Goal: Task Accomplishment & Management: Use online tool/utility

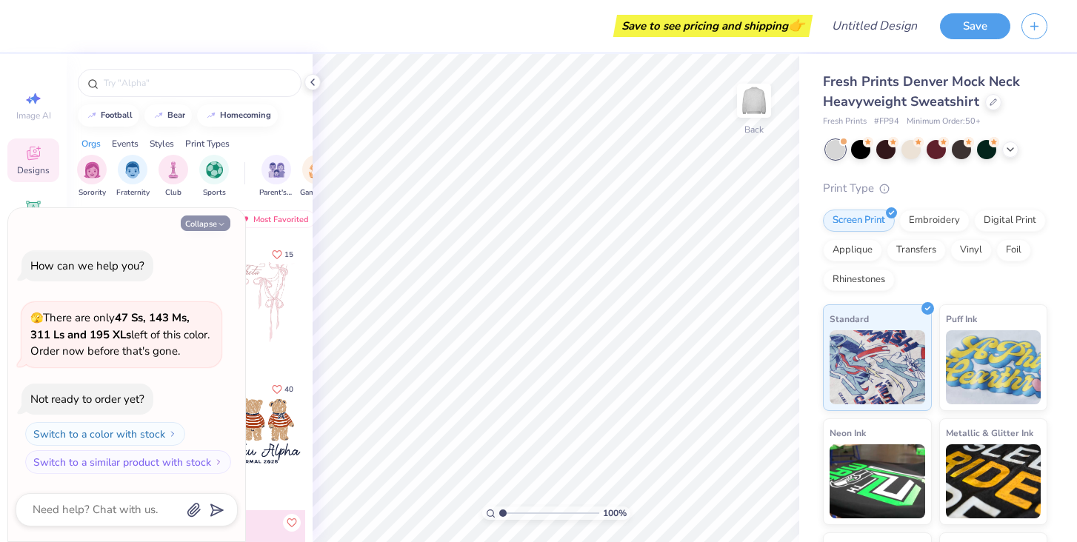
click at [199, 221] on button "Collapse" at bounding box center [206, 224] width 50 height 16
type textarea "x"
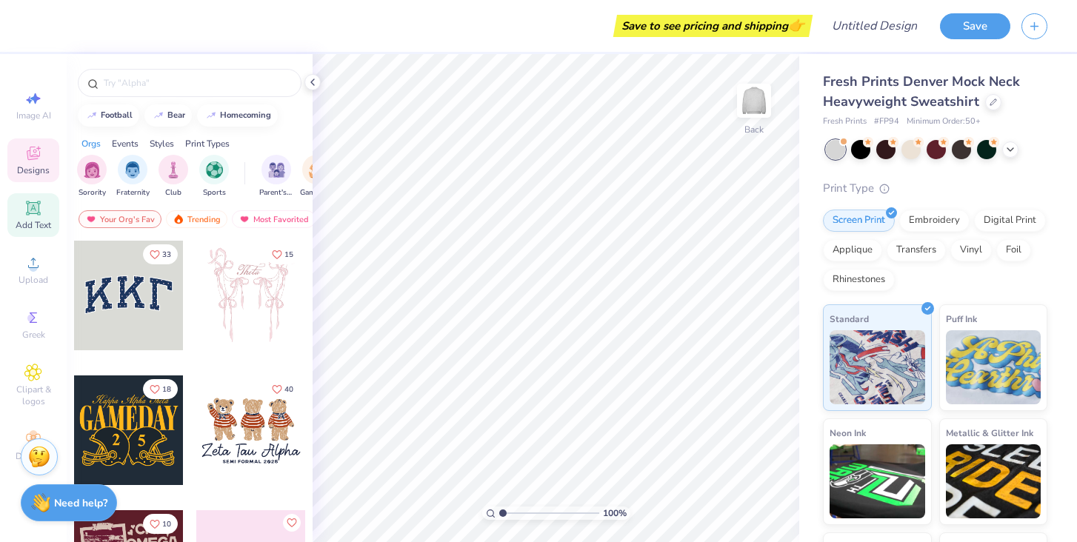
click at [44, 212] on div "Add Text" at bounding box center [33, 215] width 52 height 44
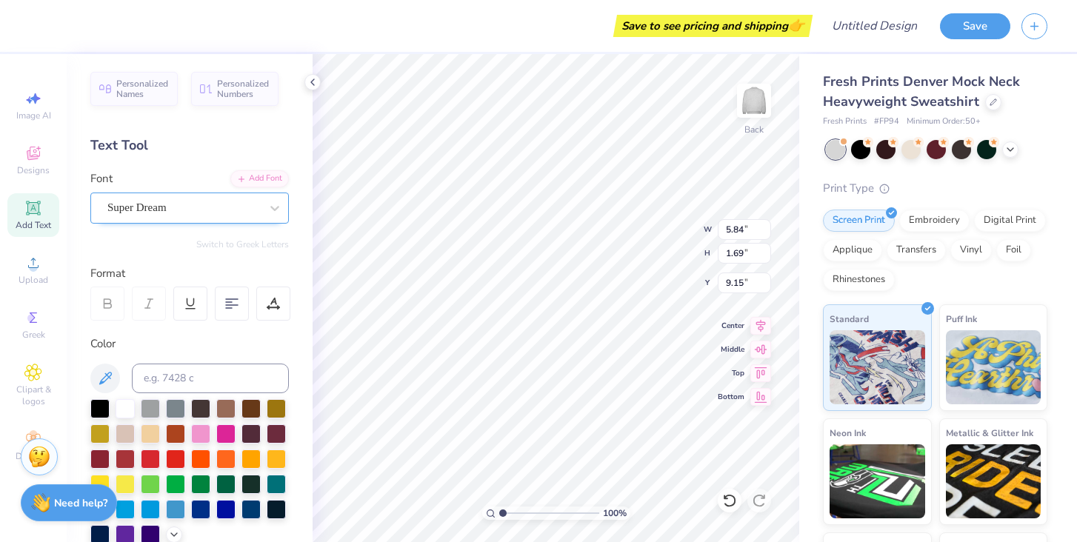
scroll to position [0, 2]
type textarea "FLINT HILL"
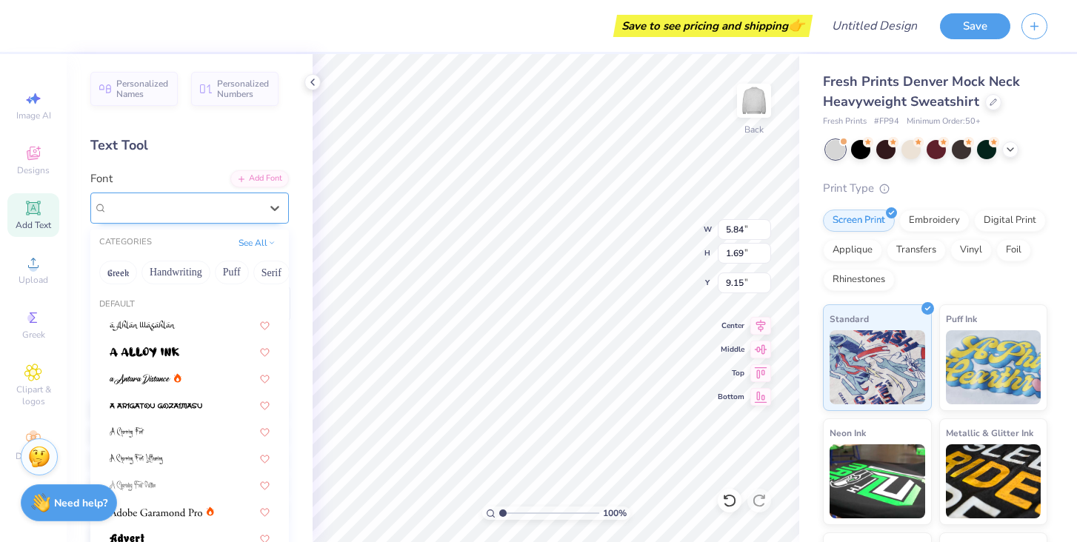
click at [210, 204] on div "Super Dream" at bounding box center [184, 207] width 156 height 23
click at [133, 273] on button "Greek" at bounding box center [118, 273] width 38 height 24
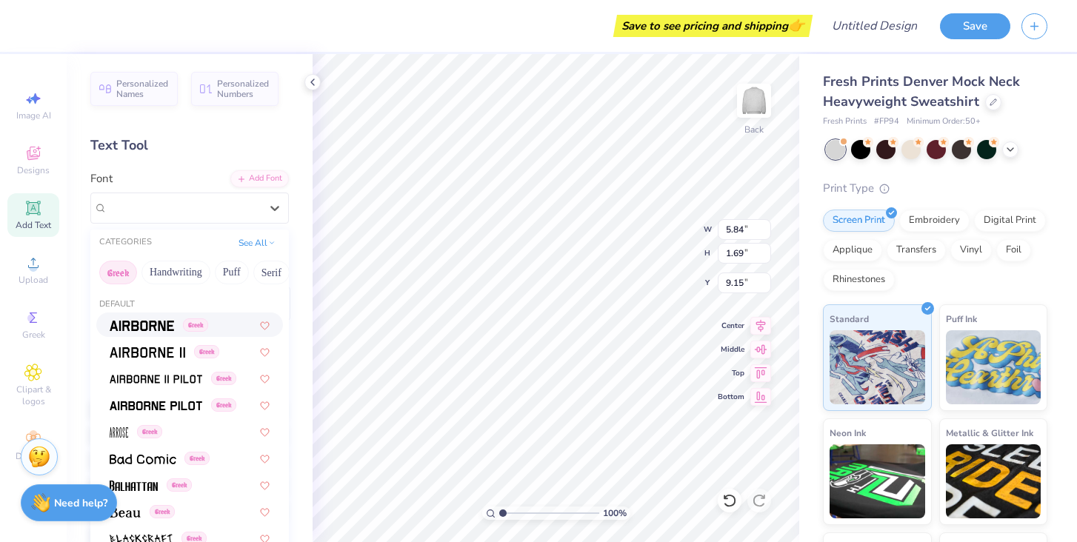
click at [144, 328] on img at bounding box center [142, 326] width 64 height 10
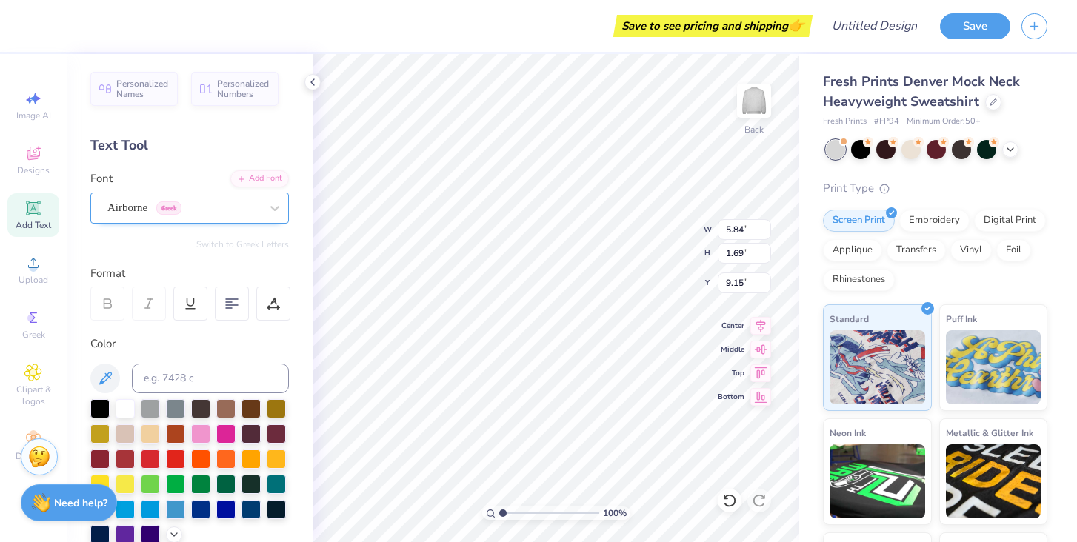
click at [133, 216] on div "Airborne Greek" at bounding box center [184, 207] width 156 height 23
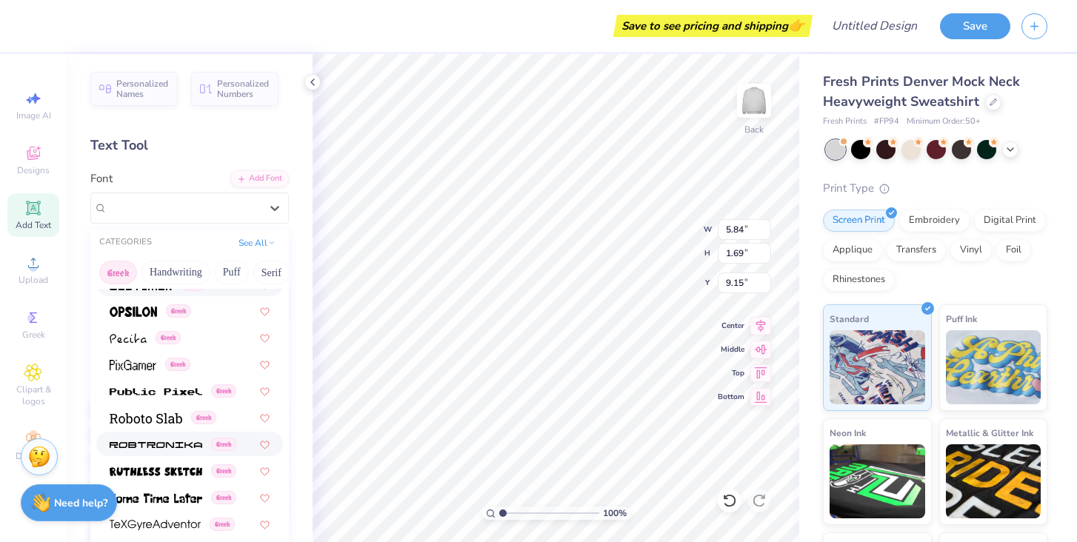
scroll to position [896, 0]
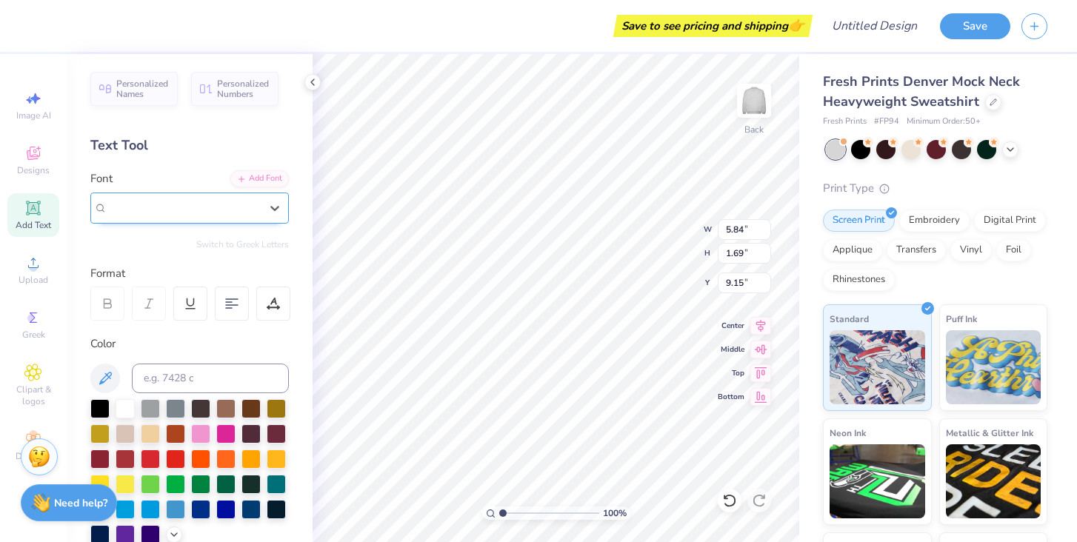
click at [169, 216] on div at bounding box center [183, 208] width 153 height 20
click at [227, 510] on div at bounding box center [225, 507] width 19 height 19
type input "3.00"
click at [921, 218] on div "Embroidery" at bounding box center [934, 218] width 70 height 22
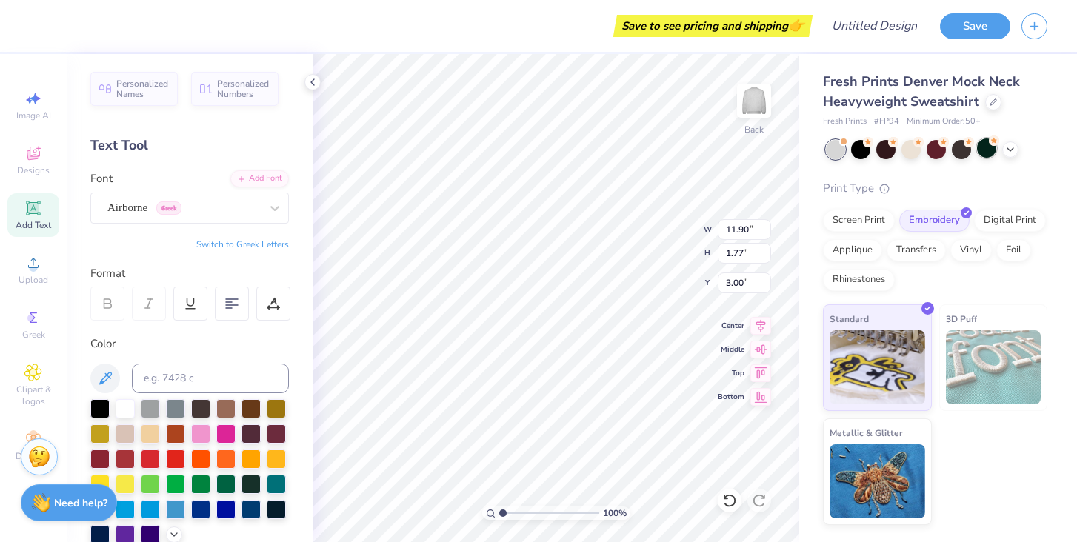
click at [983, 145] on div at bounding box center [986, 148] width 19 height 19
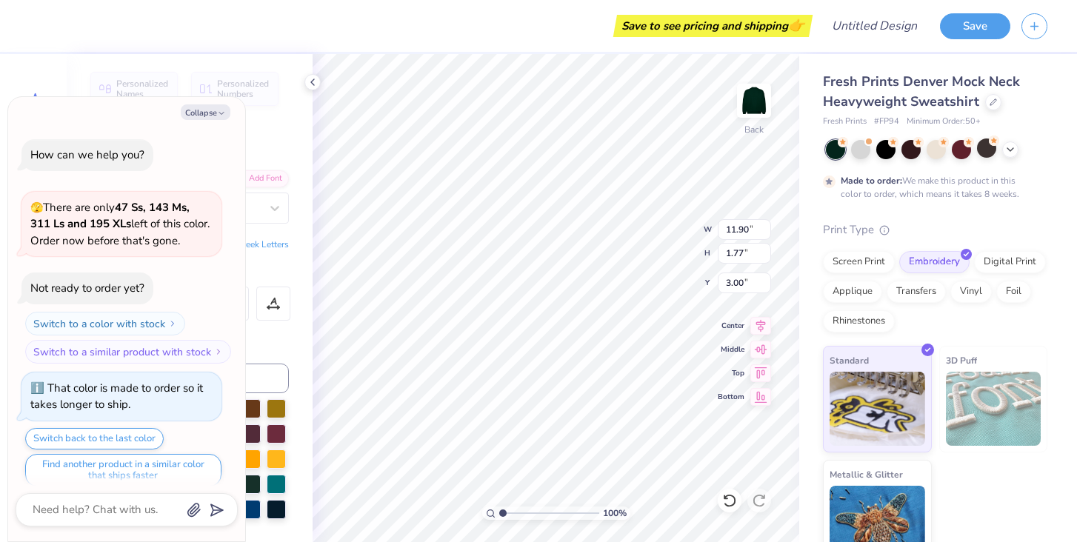
scroll to position [12, 0]
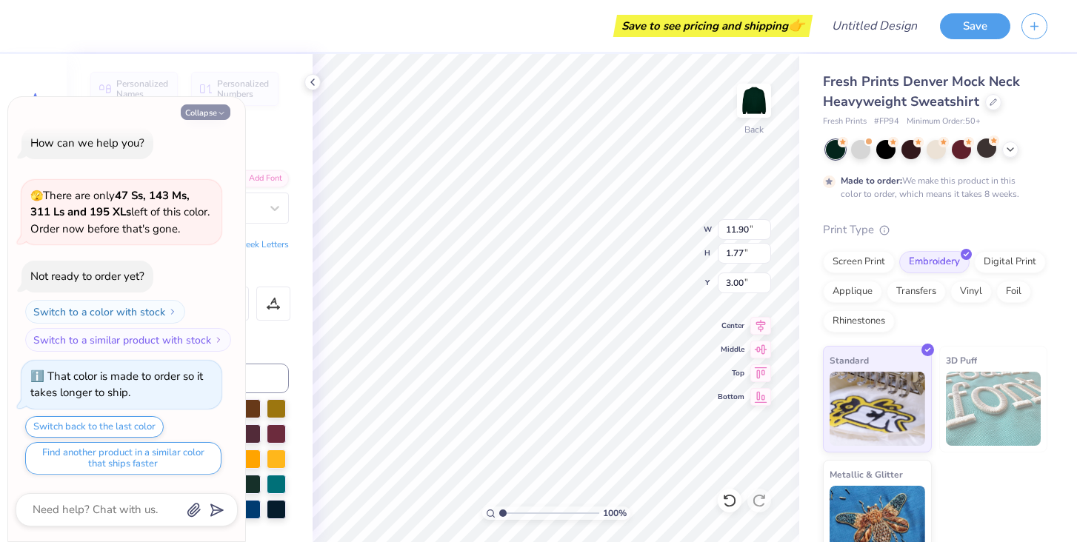
click at [215, 113] on button "Collapse" at bounding box center [206, 112] width 50 height 16
type textarea "x"
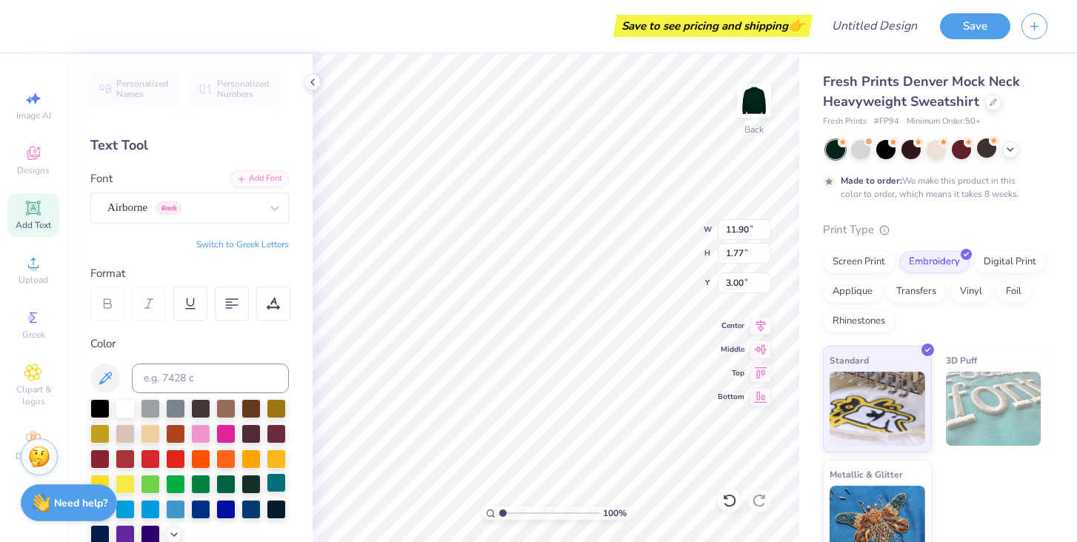
click at [276, 488] on div at bounding box center [276, 482] width 19 height 19
click at [170, 513] on div at bounding box center [175, 507] width 19 height 19
click at [126, 404] on div at bounding box center [125, 407] width 19 height 19
click at [221, 502] on div at bounding box center [225, 507] width 19 height 19
click at [241, 210] on div "Airborne Greek" at bounding box center [184, 207] width 156 height 23
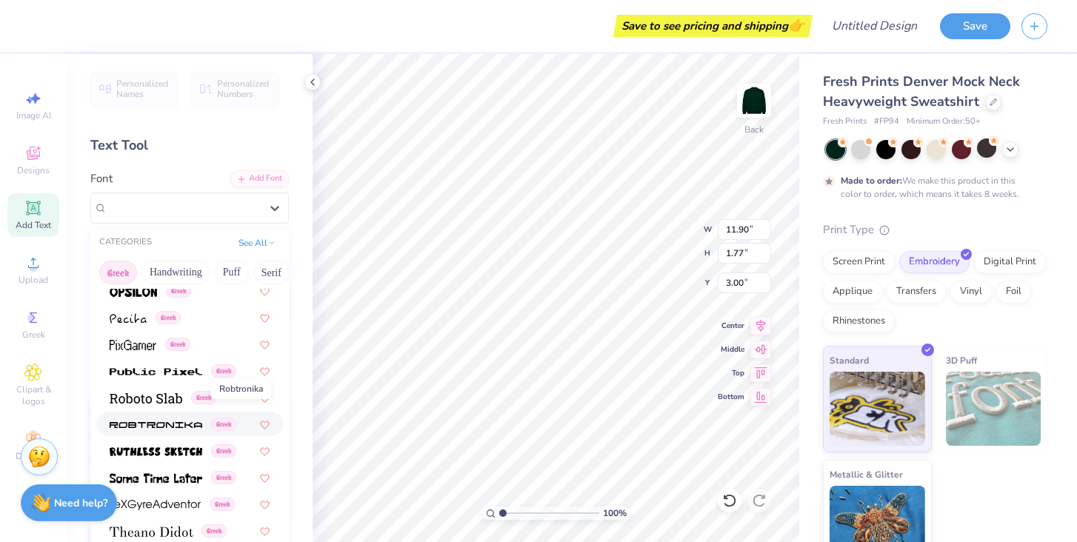
scroll to position [896, 0]
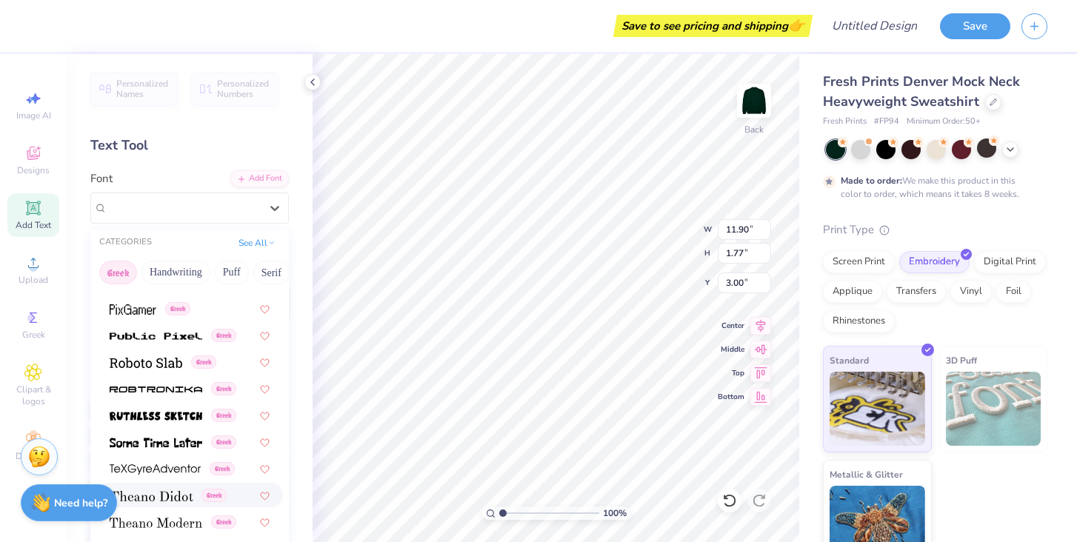
click at [153, 494] on img at bounding box center [152, 496] width 84 height 10
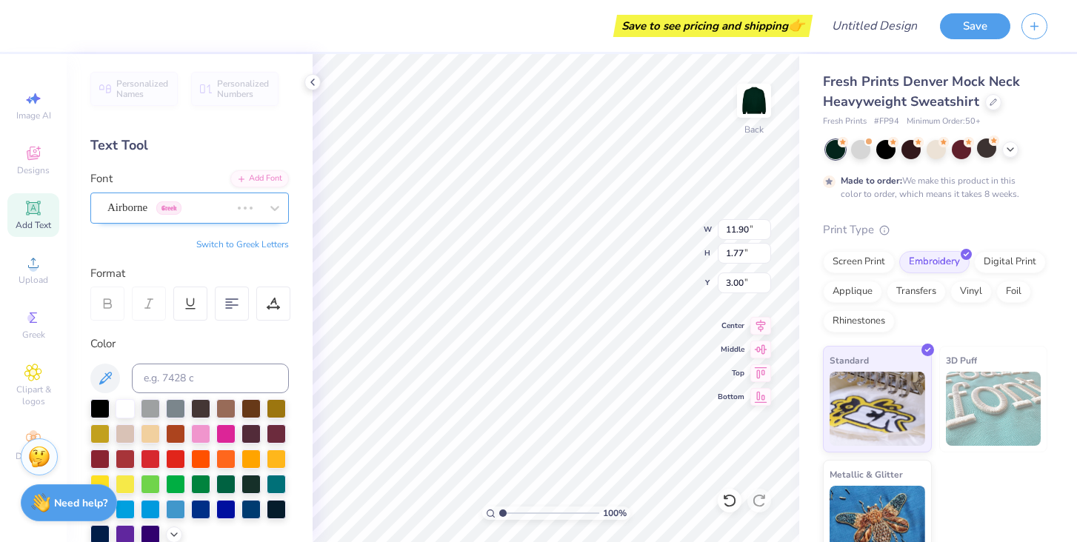
click at [201, 197] on div "Airborne Greek" at bounding box center [169, 207] width 126 height 23
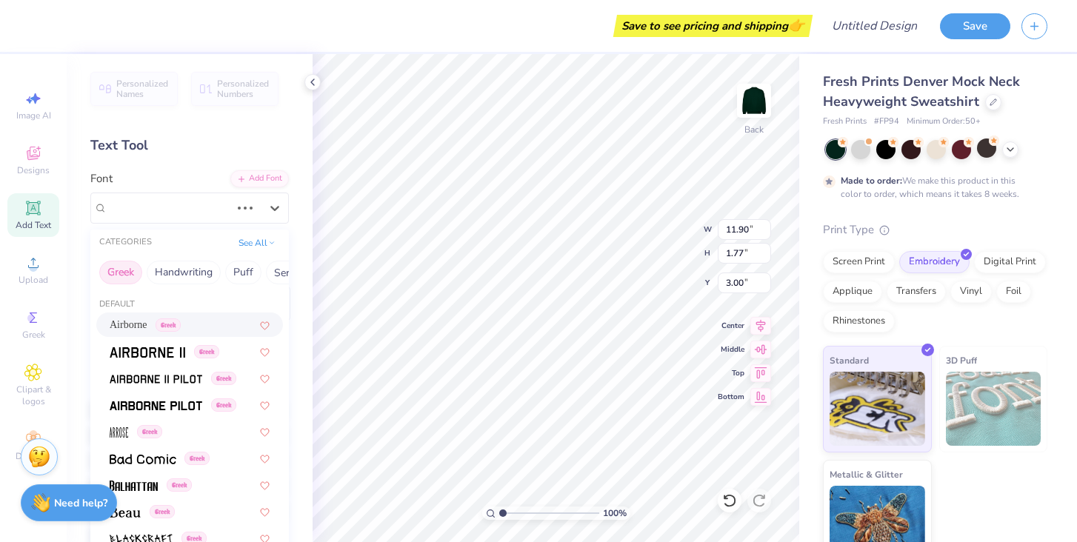
type input "14.20"
type input "1.72"
type input "3.02"
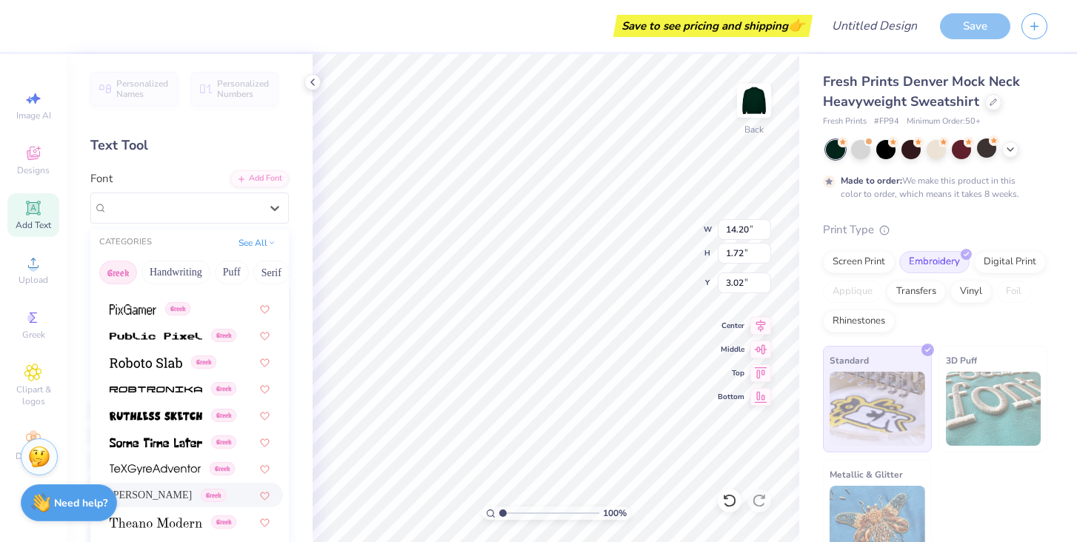
click at [153, 496] on span "[PERSON_NAME]" at bounding box center [151, 495] width 82 height 16
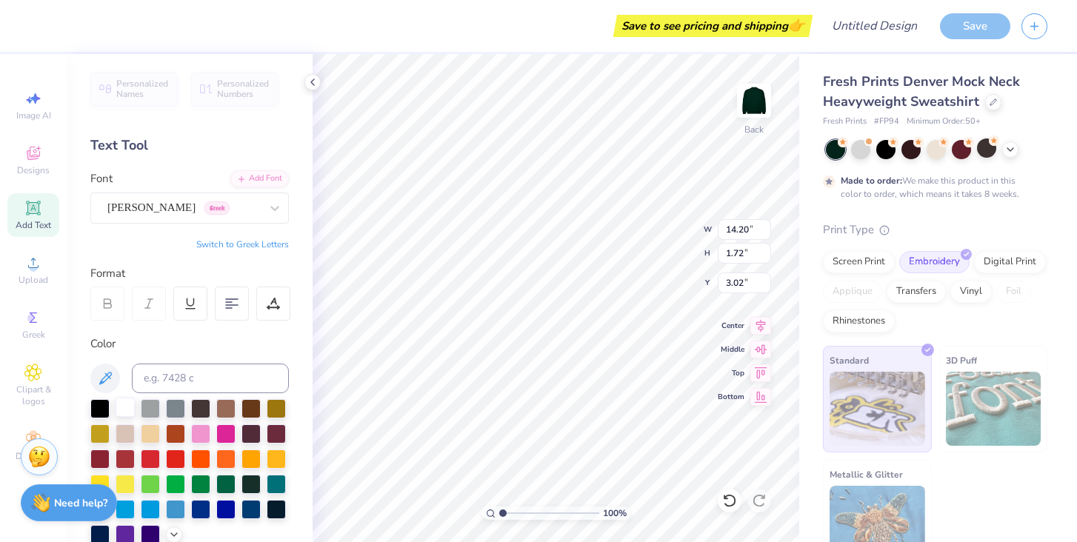
click at [124, 410] on div at bounding box center [125, 407] width 19 height 19
click at [858, 157] on div at bounding box center [860, 148] width 19 height 19
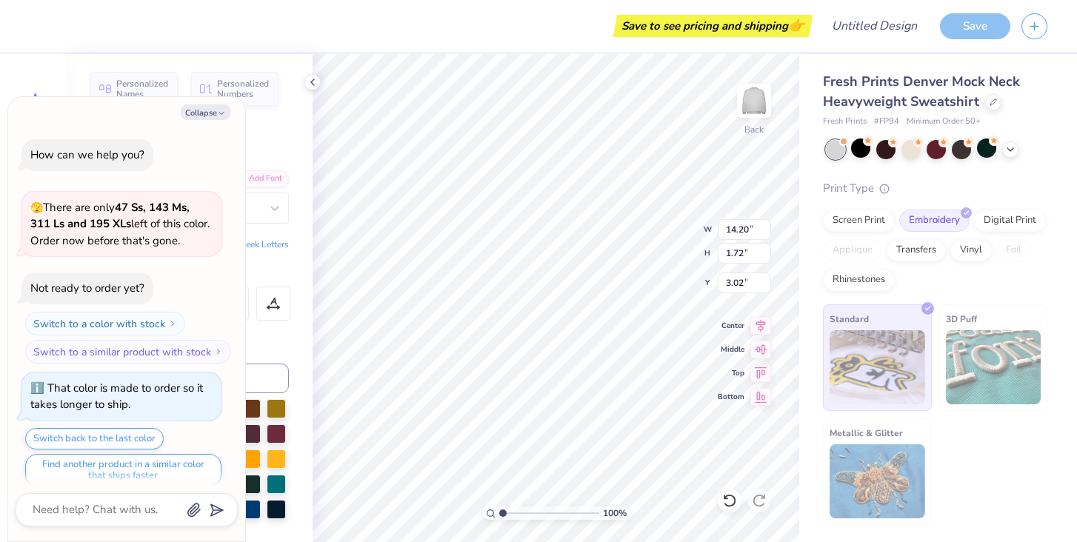
scroll to position [278, 0]
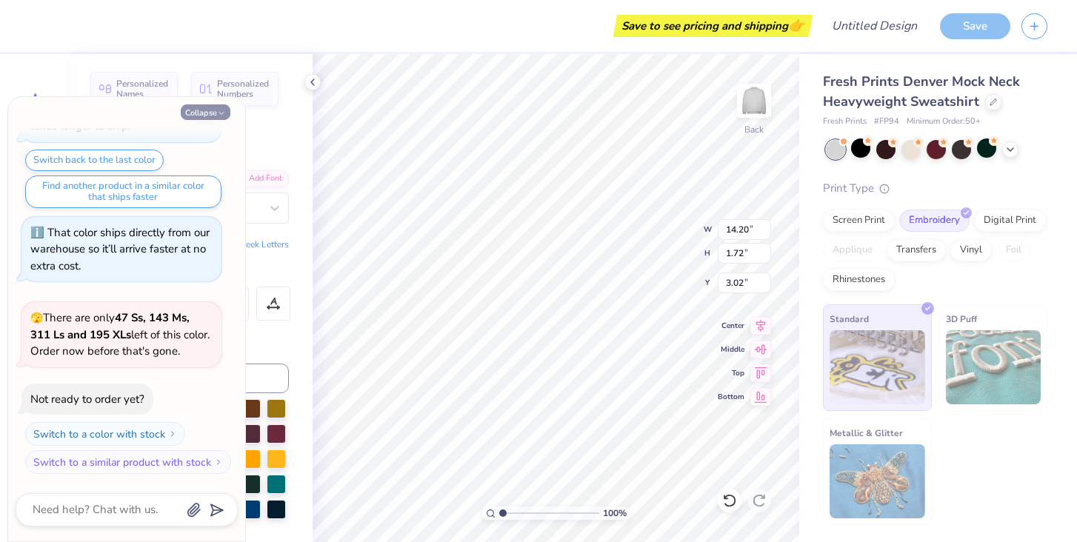
click at [219, 113] on polyline "button" at bounding box center [221, 114] width 4 height 2
type textarea "x"
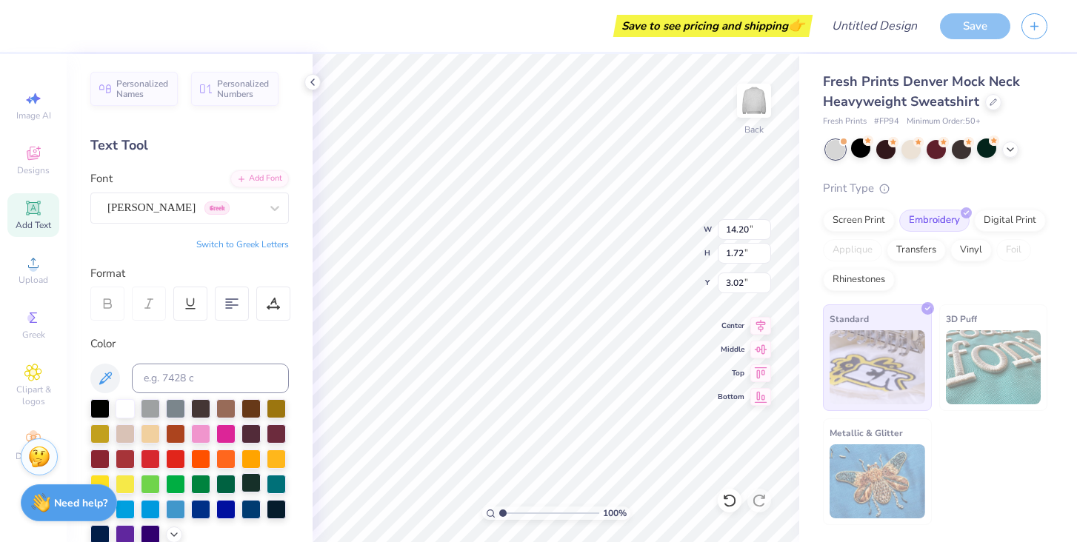
click at [256, 481] on div at bounding box center [250, 482] width 19 height 19
click at [278, 483] on div at bounding box center [276, 482] width 19 height 19
click at [224, 511] on div at bounding box center [225, 507] width 19 height 19
click at [211, 210] on div "[PERSON_NAME] Greek" at bounding box center [184, 207] width 156 height 23
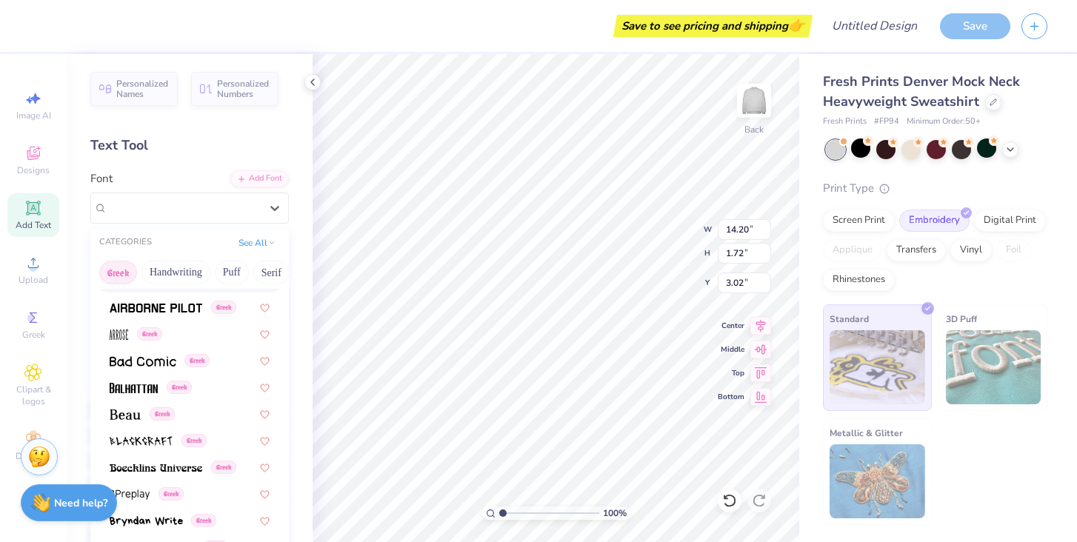
scroll to position [165, 0]
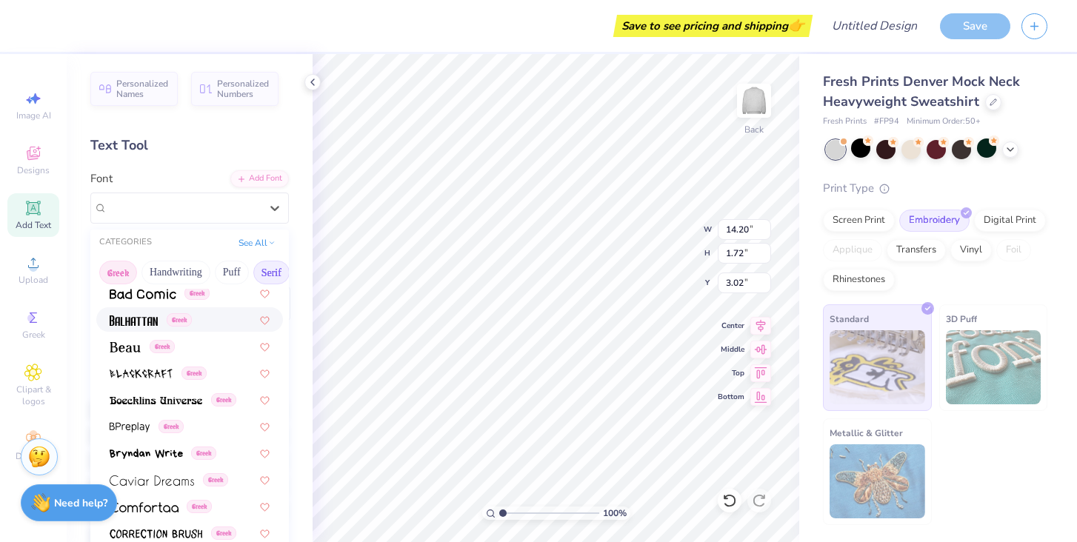
click at [265, 273] on button "Serif" at bounding box center [271, 273] width 36 height 24
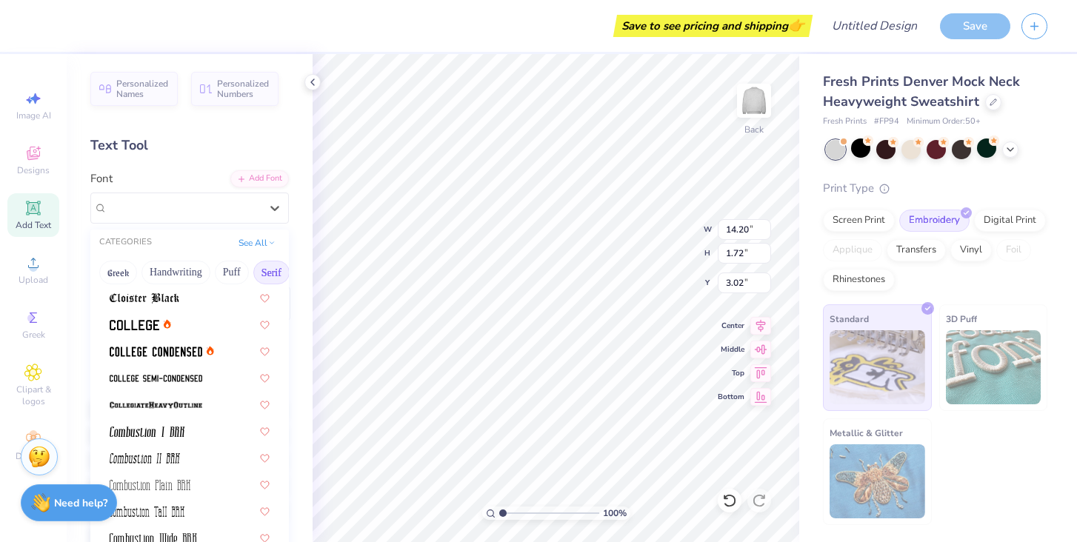
scroll to position [401, 0]
click at [189, 316] on div at bounding box center [190, 324] width 160 height 16
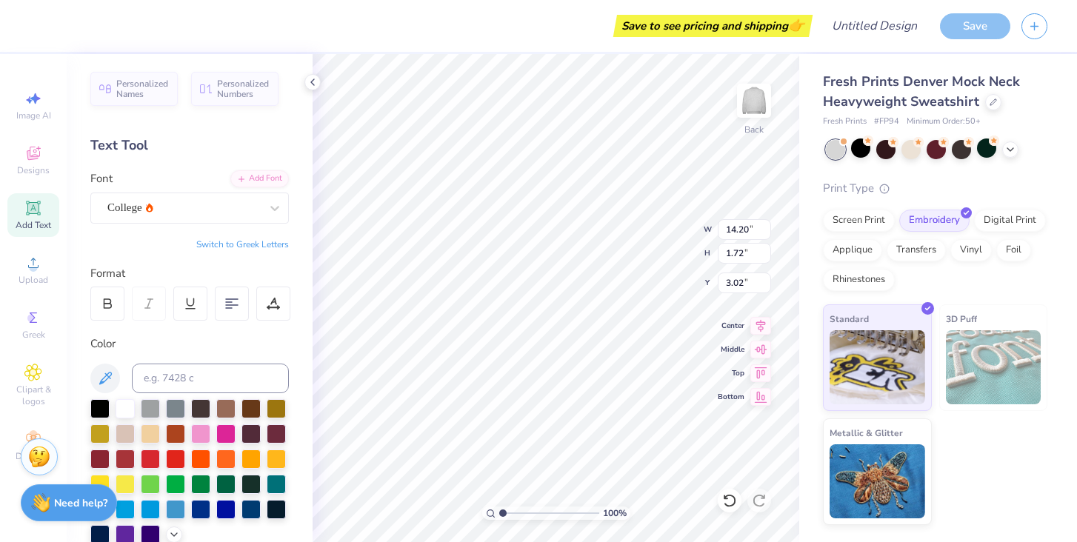
type input "11.67"
type input "1.65"
type input "3.06"
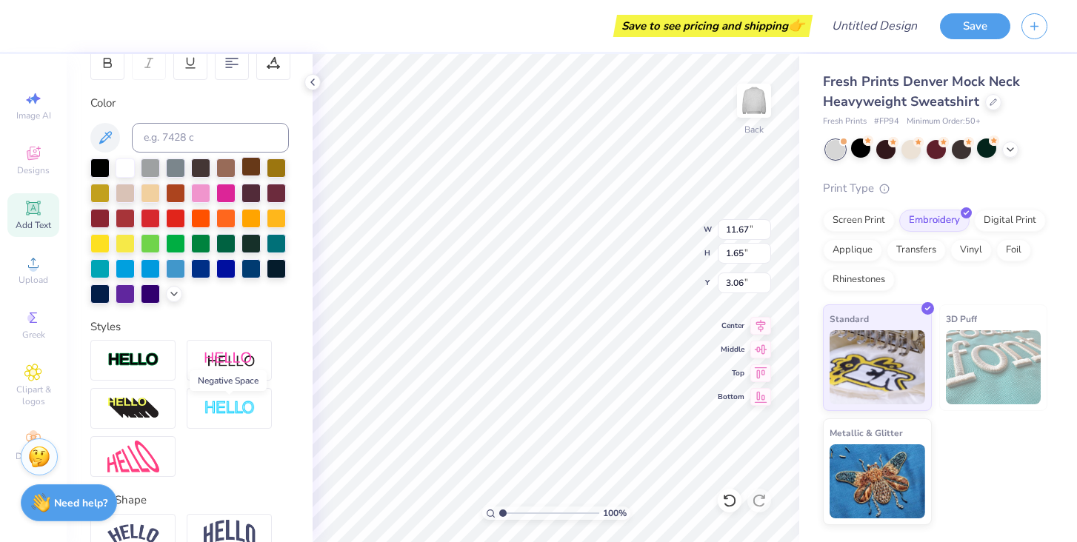
scroll to position [318, 0]
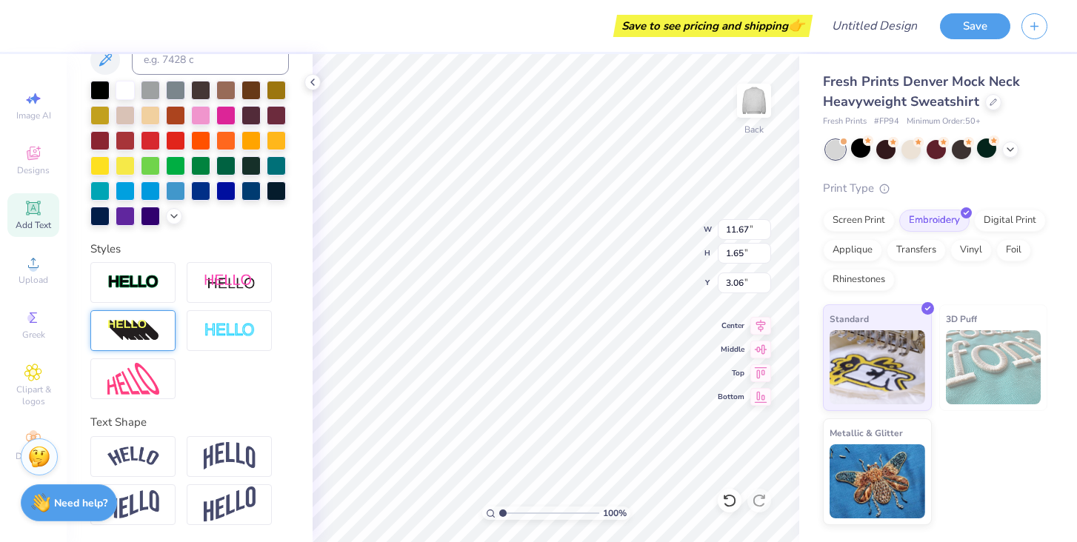
click at [160, 321] on div at bounding box center [132, 330] width 85 height 41
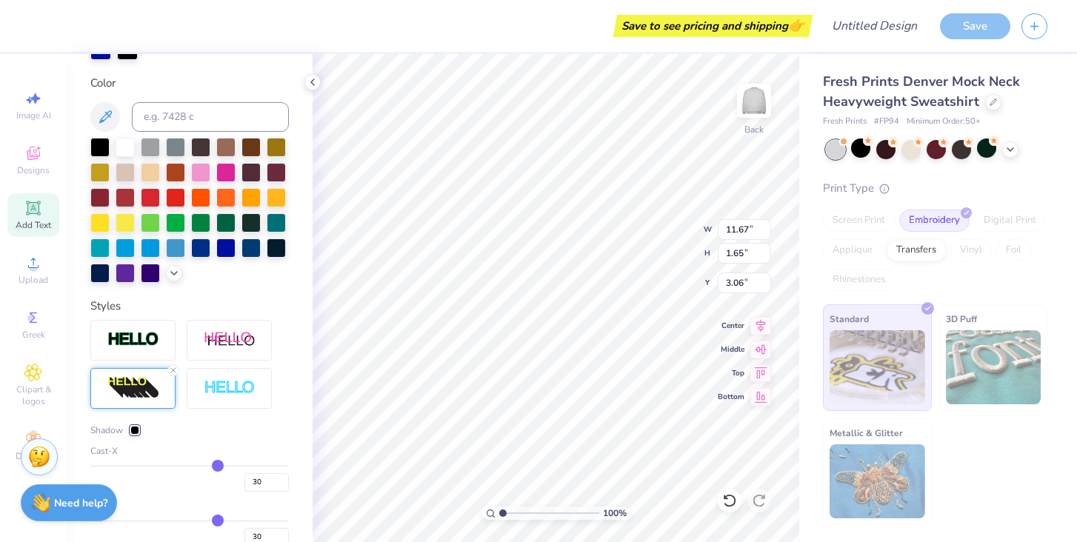
type input "15.18"
type input "2.15"
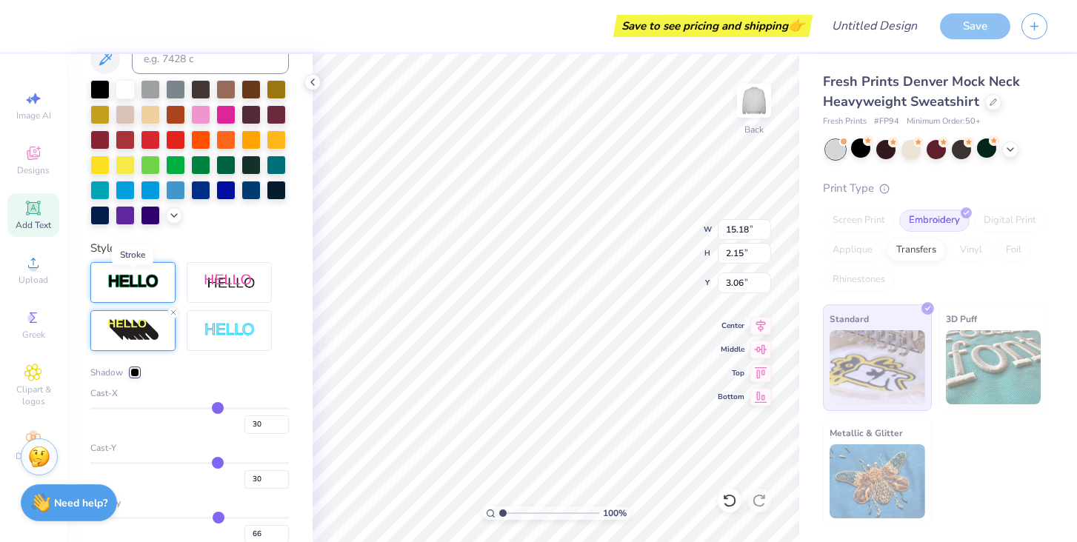
click at [119, 282] on img at bounding box center [133, 281] width 52 height 17
type input "15.19"
type input "2.16"
type input "3.04"
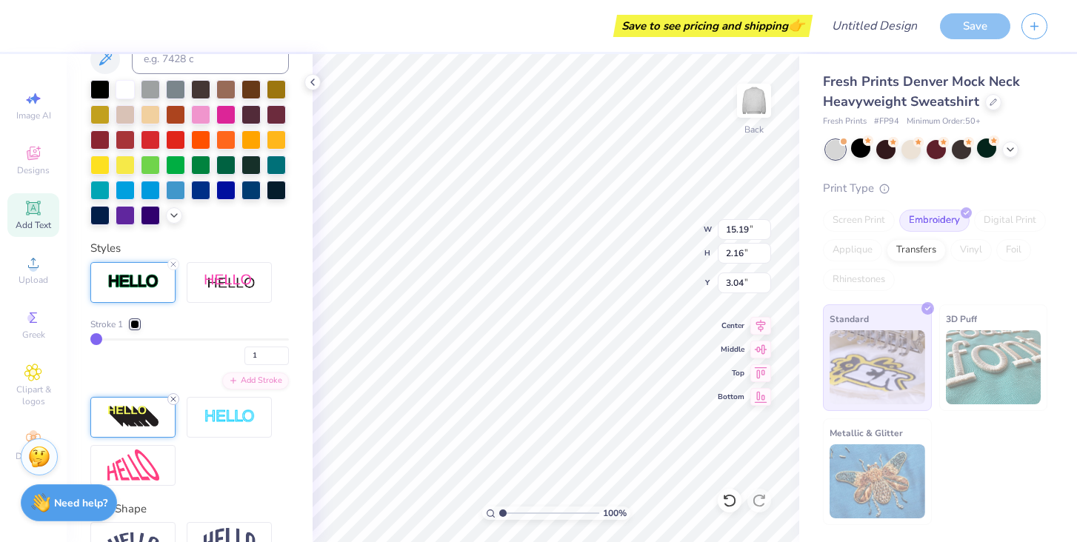
click at [174, 396] on icon at bounding box center [173, 399] width 9 height 9
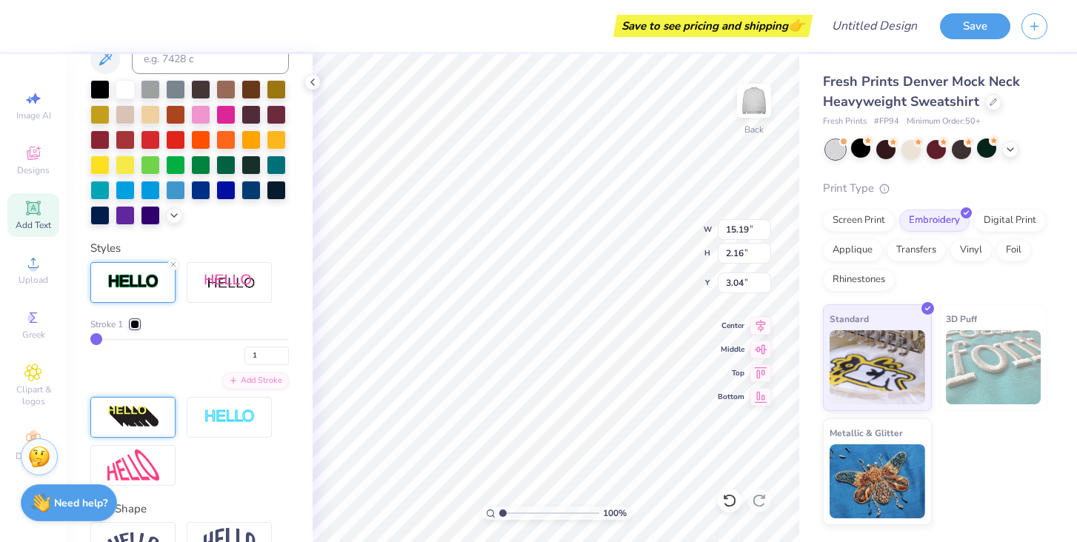
type input "11.71"
type input "1.68"
type input "2"
type input "4"
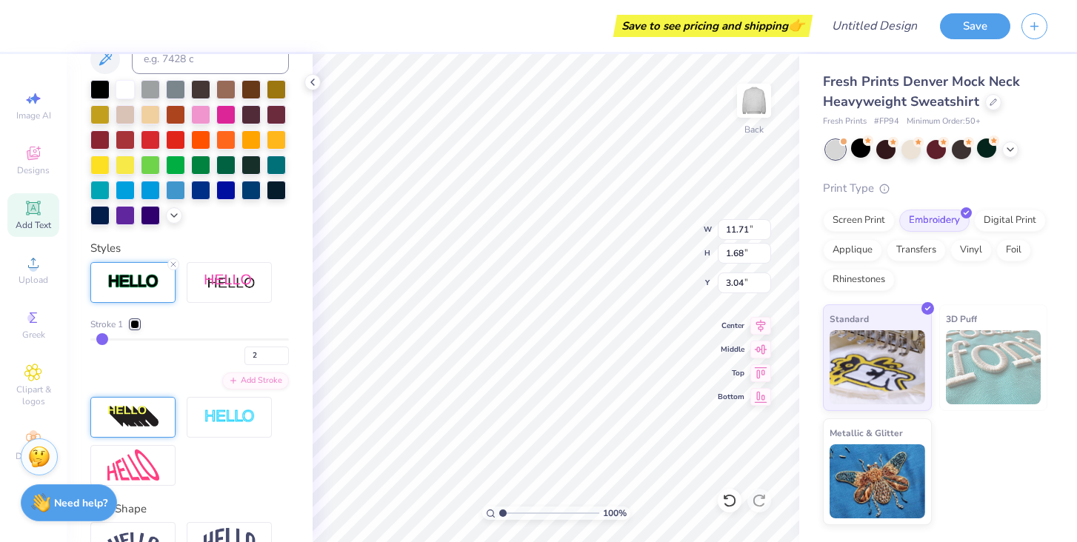
type input "4"
type input "7"
type input "9"
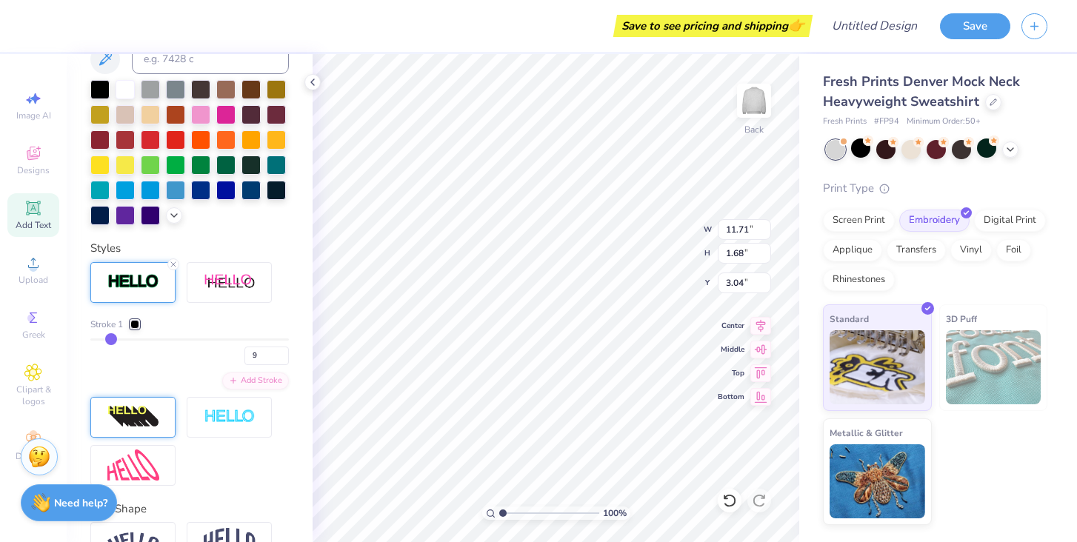
type input "11"
type input "13"
type input "15"
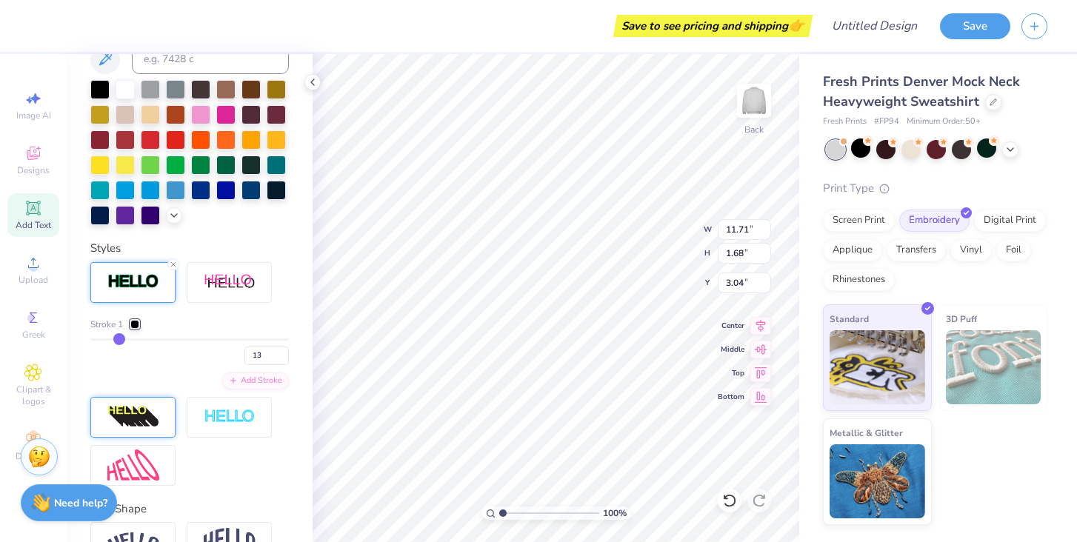
type input "15"
type input "16"
type input "18"
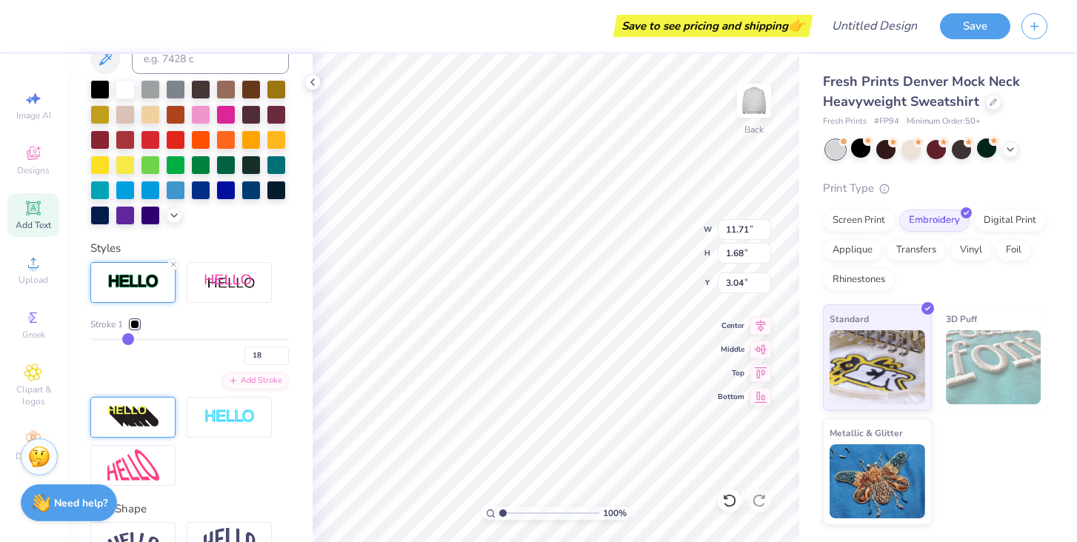
type input "19"
type input "20"
type input "21"
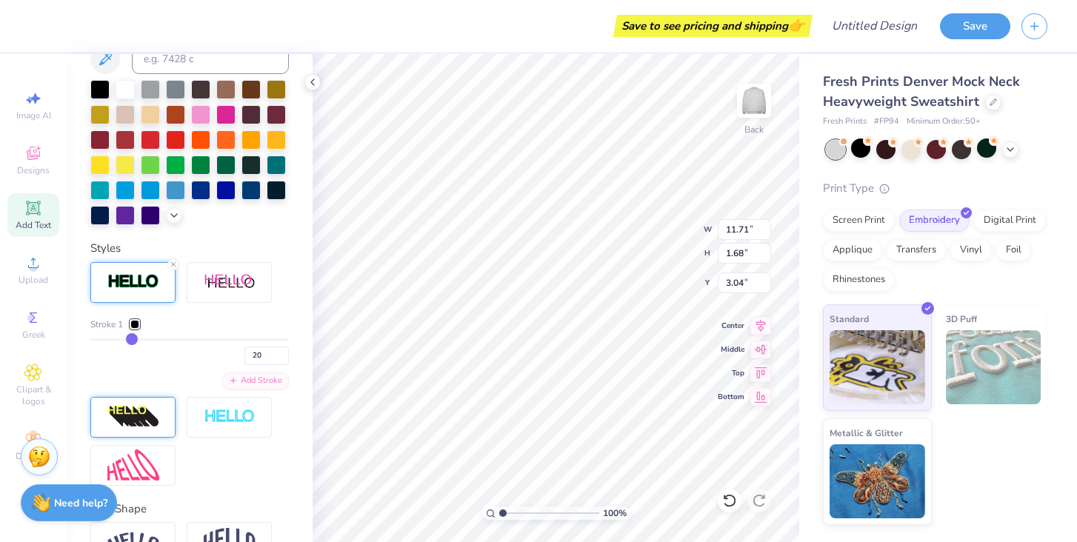
type input "21"
type input "23"
type input "24"
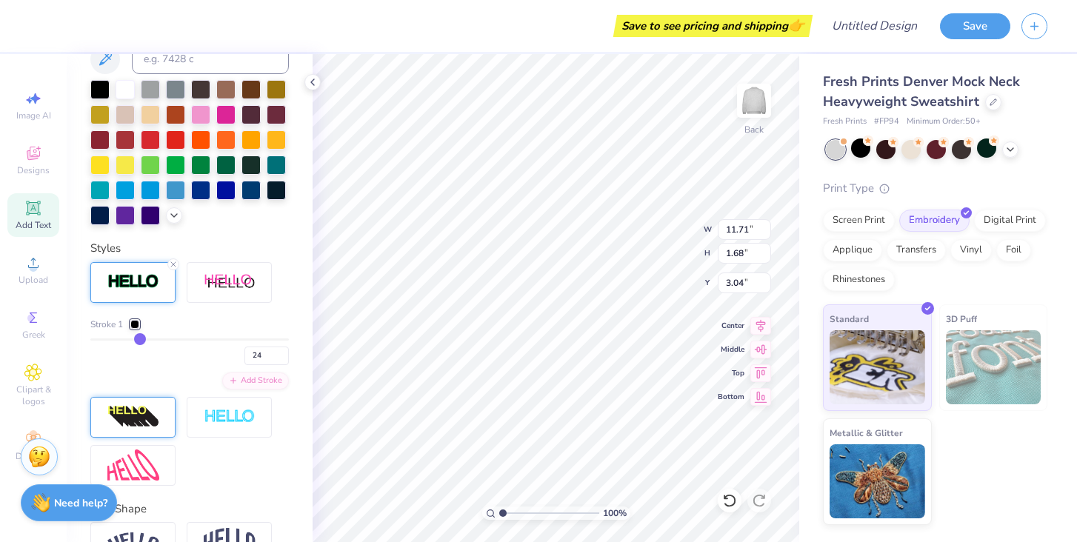
type input "25"
type input "27"
type input "28"
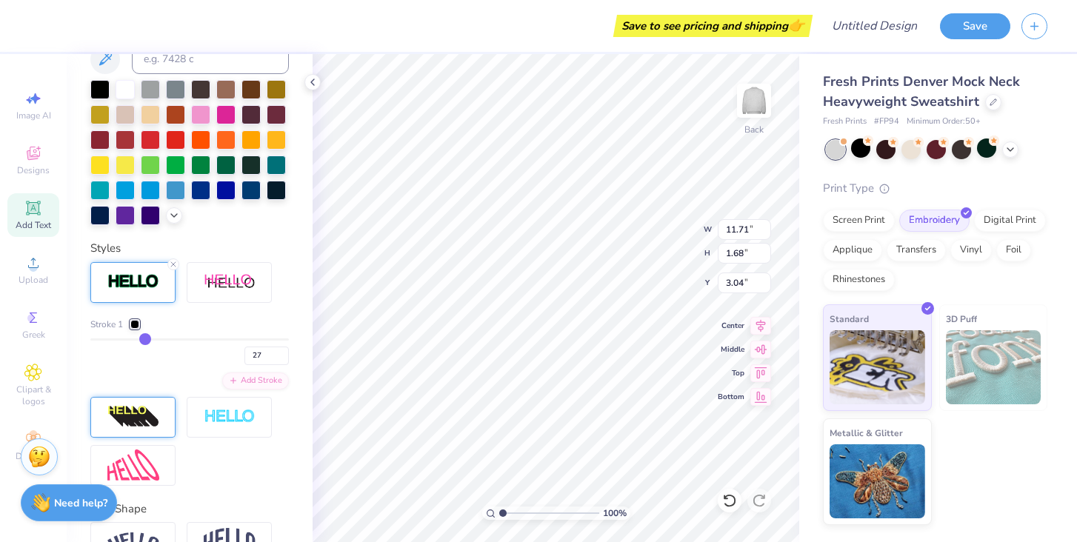
type input "28"
type input "29"
type input "30"
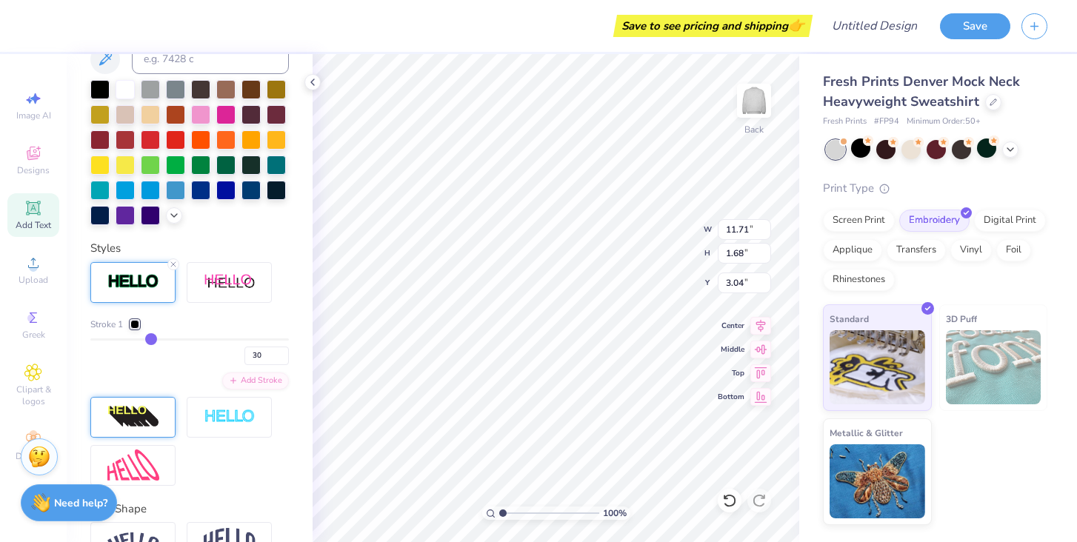
type input "32"
type input "33"
type input "34"
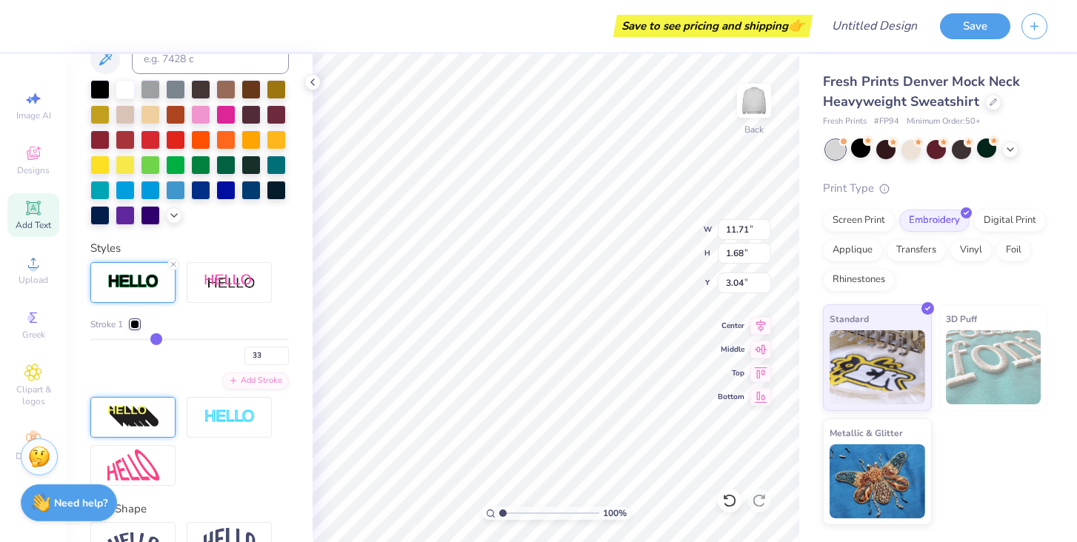
type input "34"
type input "35"
type input "37"
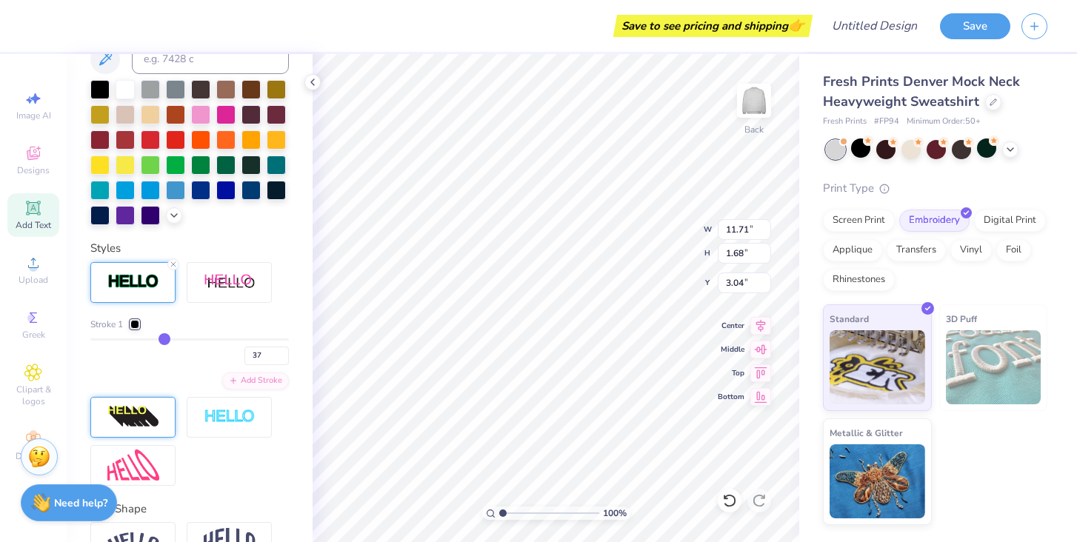
type input "39"
type input "41"
type input "44"
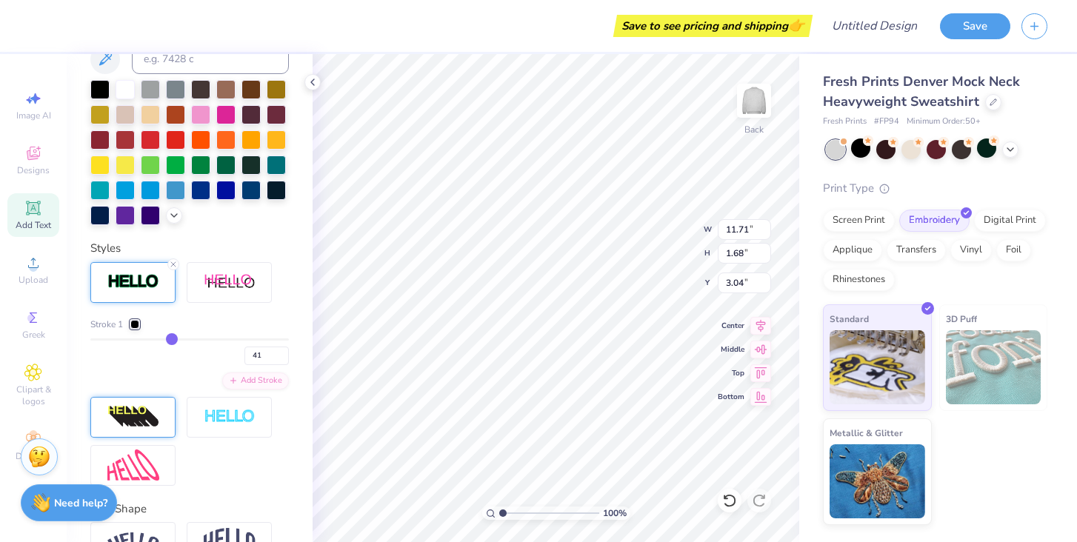
type input "44"
type input "46"
type input "48"
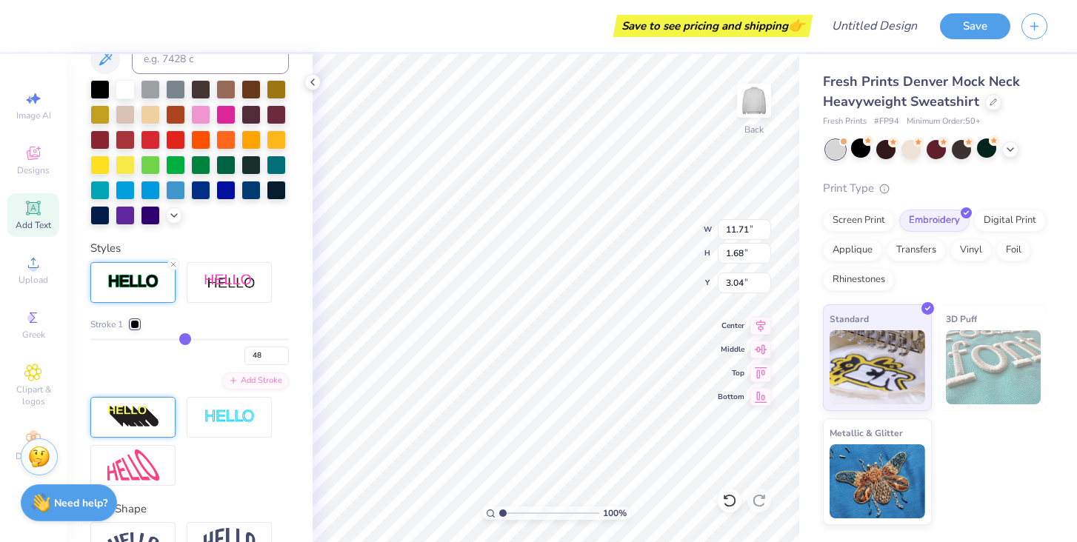
type input "50"
type input "52"
type input "53"
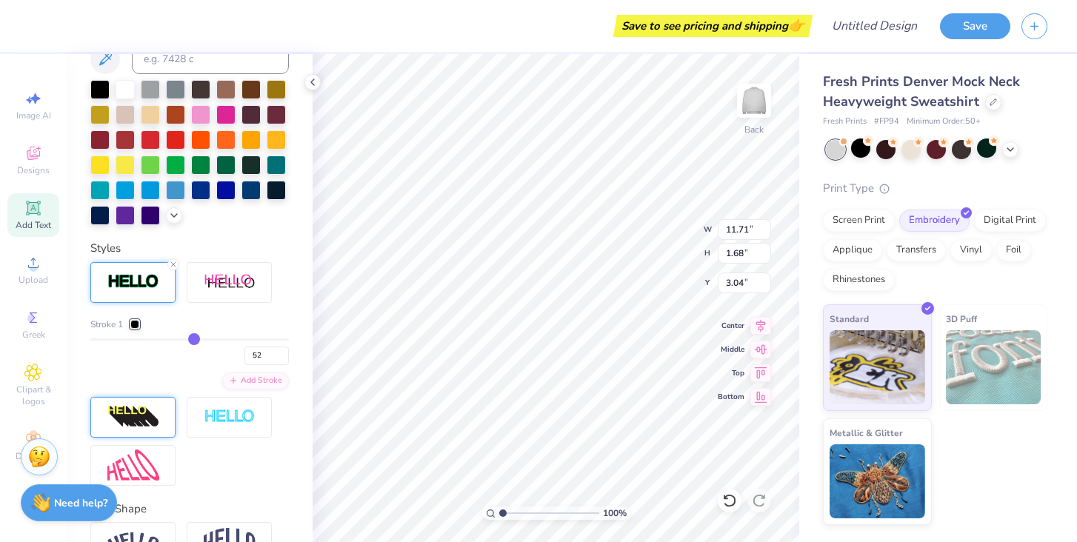
type input "53"
type input "54"
drag, startPoint x: 93, startPoint y: 333, endPoint x: 196, endPoint y: 337, distance: 102.3
type input "54"
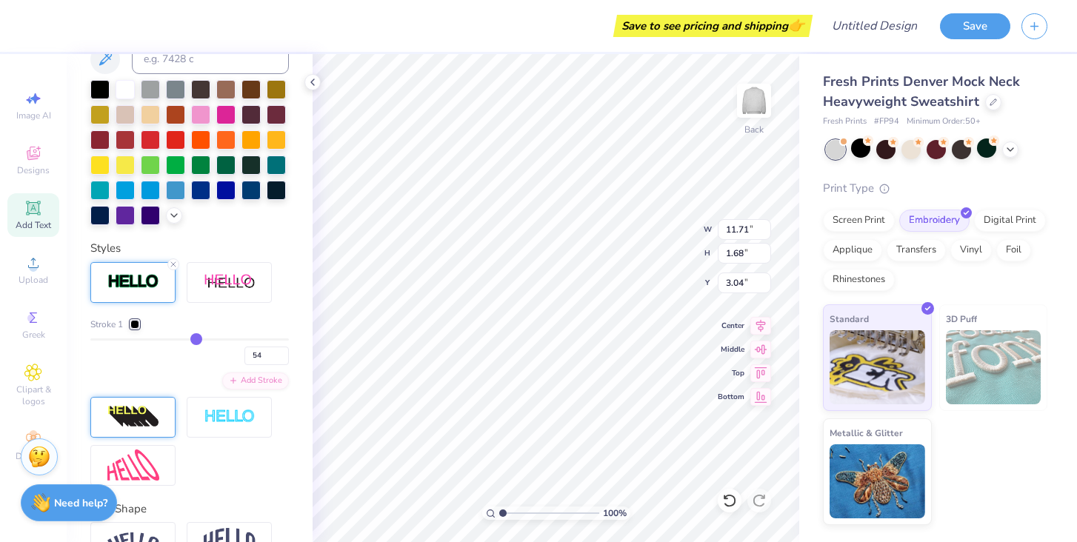
click at [196, 338] on input "range" at bounding box center [189, 339] width 199 height 2
type input "13.39"
type input "3.37"
type input "2.20"
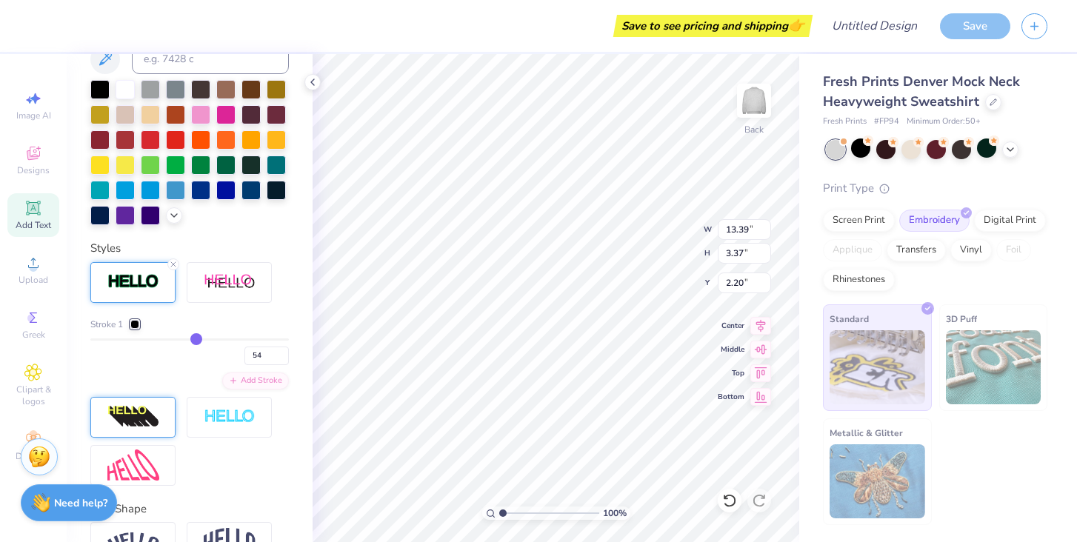
type input "52"
type input "50"
type input "45"
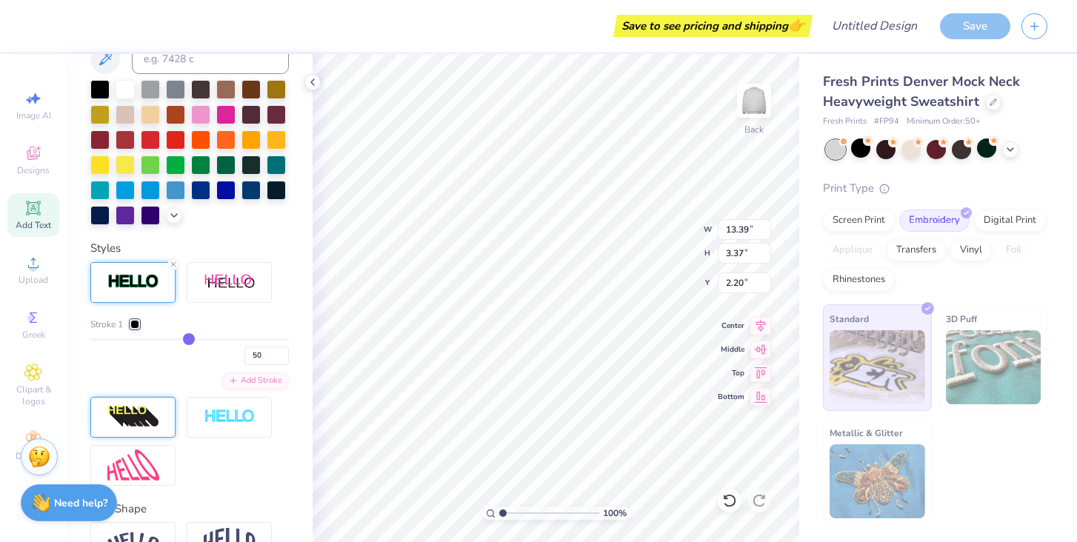
type input "45"
type input "24"
type input "13"
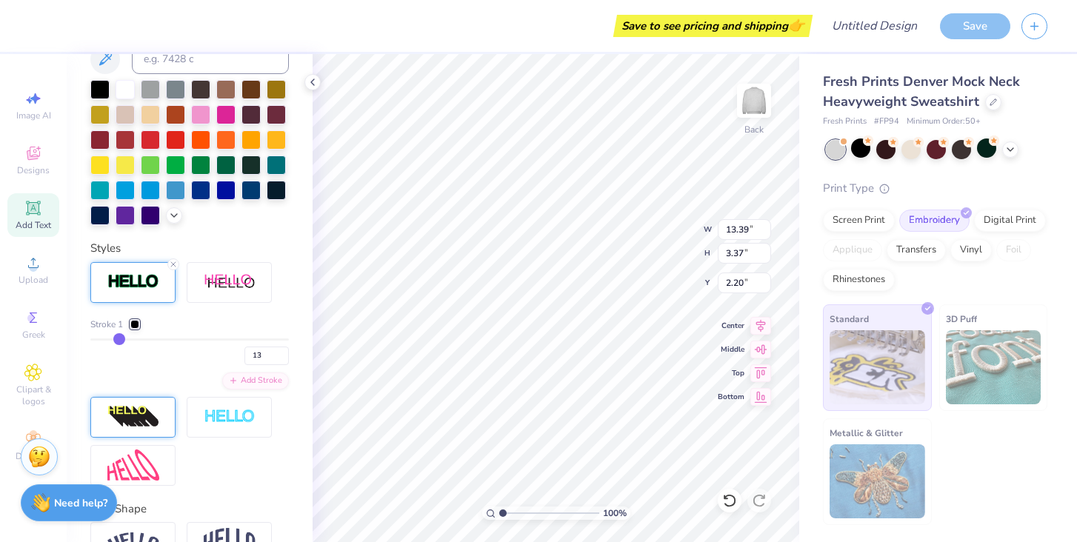
type input "7"
type input "3"
type input "1"
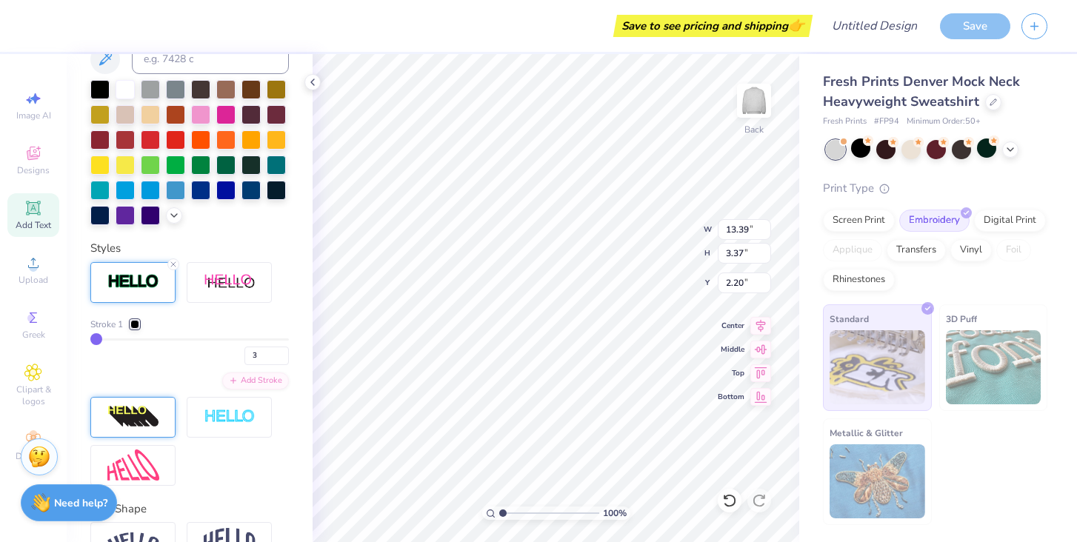
type input "1"
drag, startPoint x: 193, startPoint y: 339, endPoint x: 93, endPoint y: 343, distance: 100.1
type input "1"
click at [93, 341] on input "range" at bounding box center [189, 339] width 199 height 2
type input "11.71"
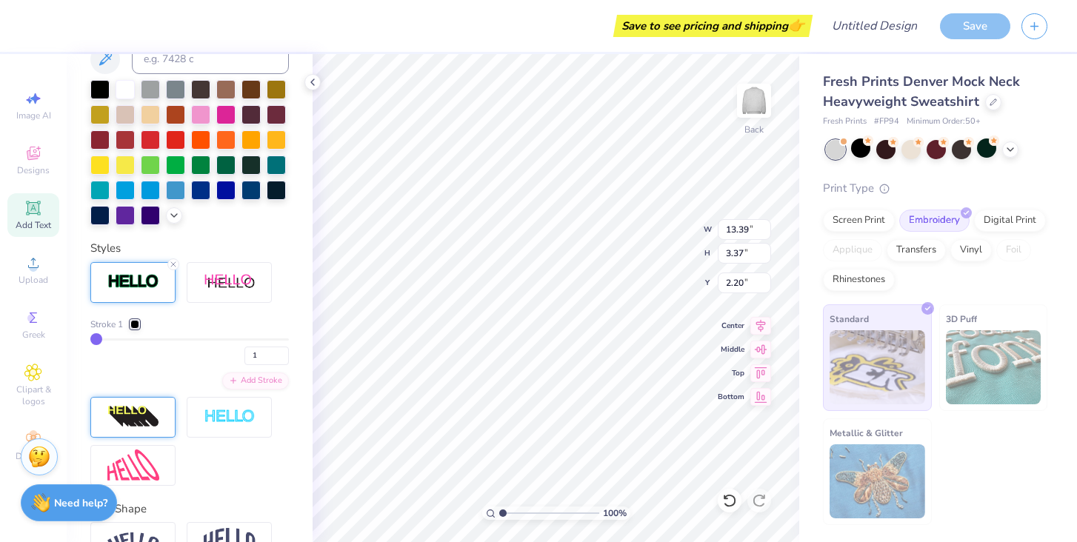
type input "1.68"
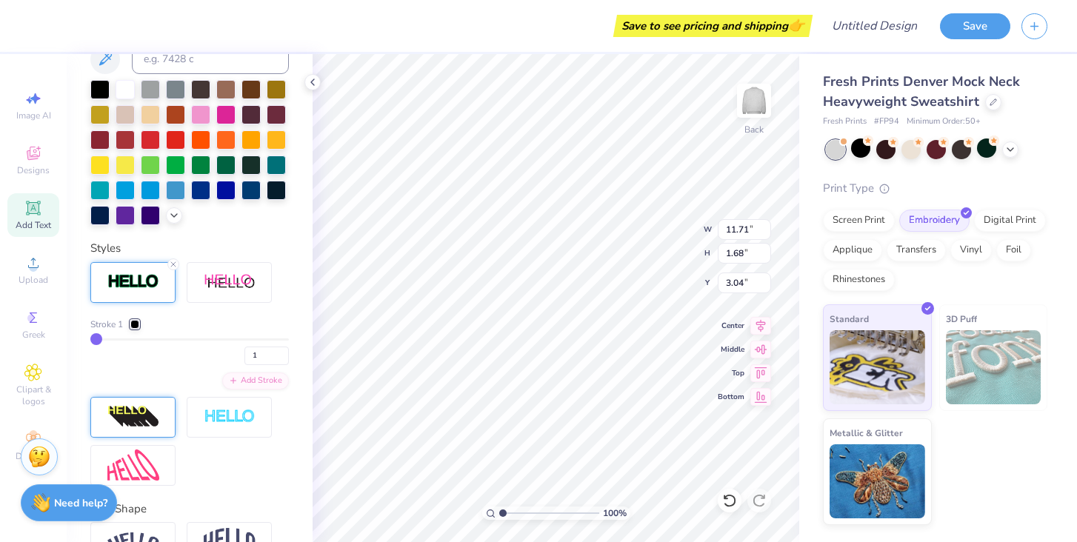
scroll to position [463, 0]
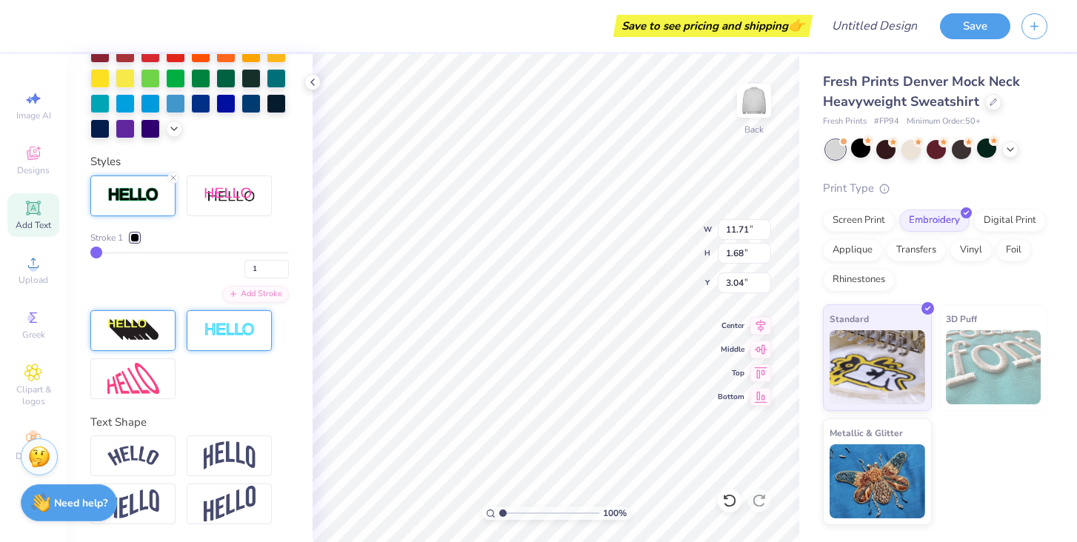
type input "3.00"
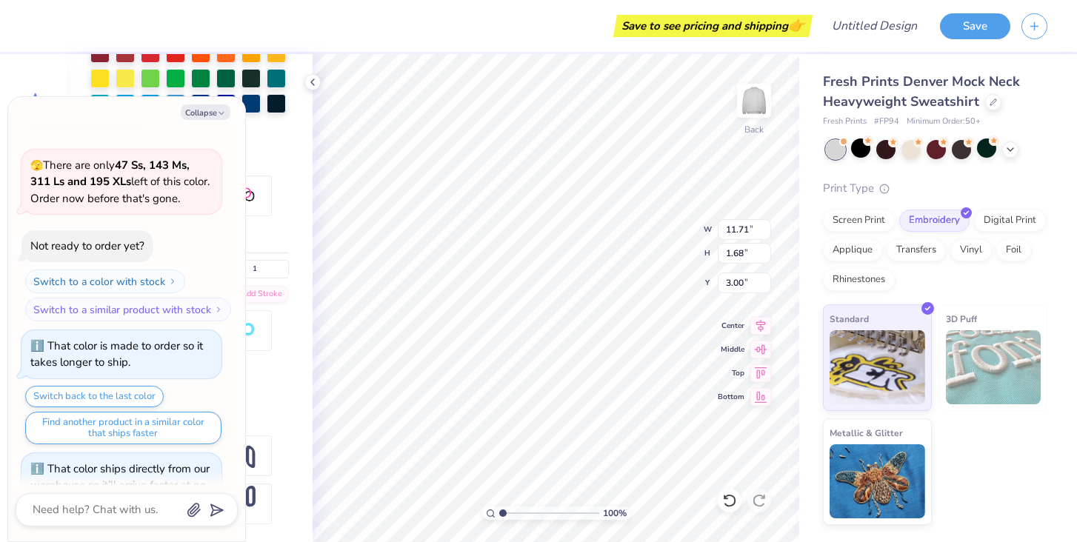
scroll to position [0, 0]
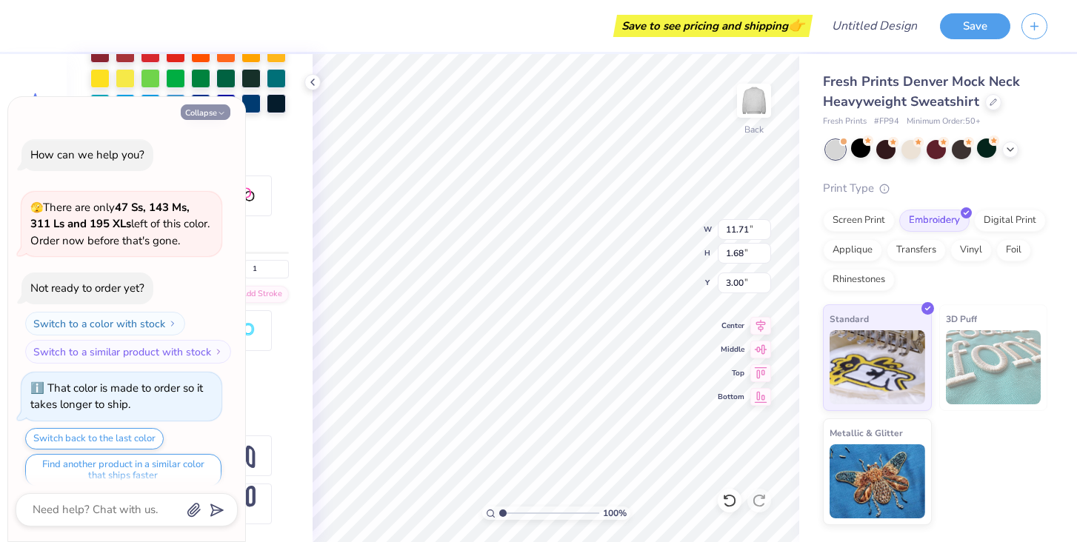
click at [210, 111] on button "Collapse" at bounding box center [206, 112] width 50 height 16
type textarea "x"
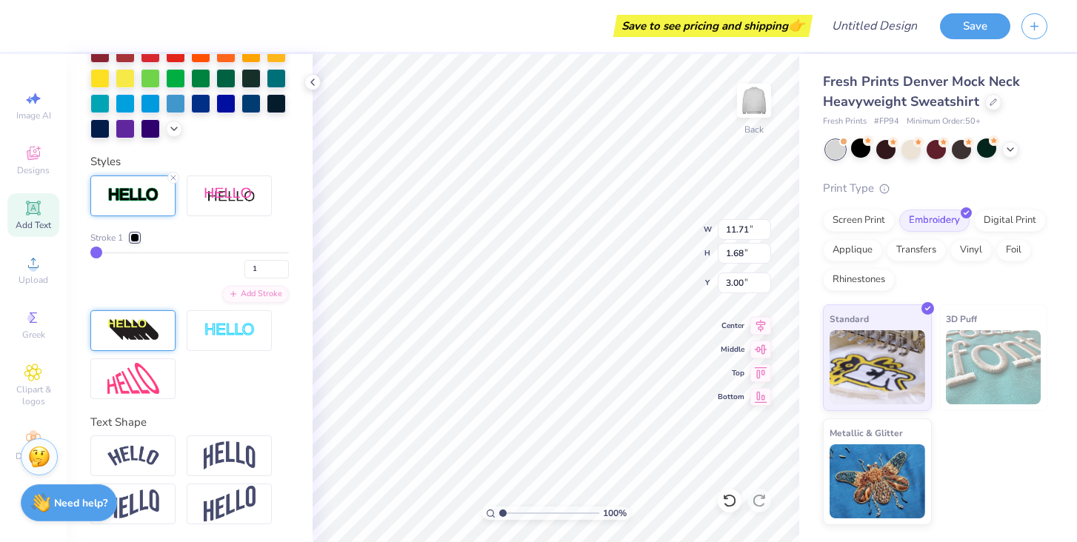
click at [1036, 167] on div "Fresh Prints Denver Mock Neck Heavyweight Sweatshirt Fresh Prints # FP94 Minimu…" at bounding box center [935, 298] width 224 height 453
click at [857, 24] on input "Design Title" at bounding box center [892, 26] width 73 height 30
type input "FH mockneck"
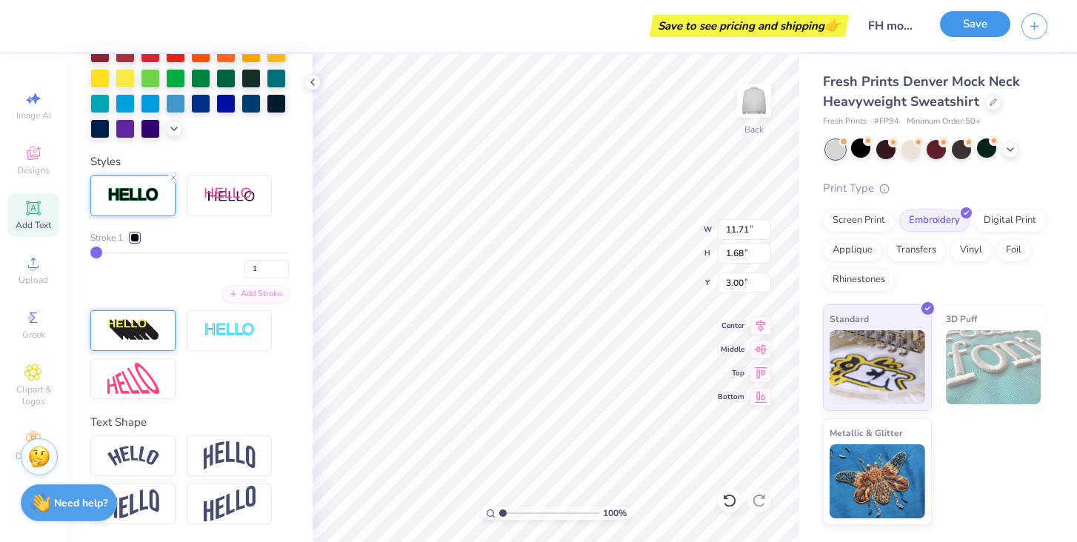
click at [975, 27] on button "Save" at bounding box center [975, 24] width 70 height 26
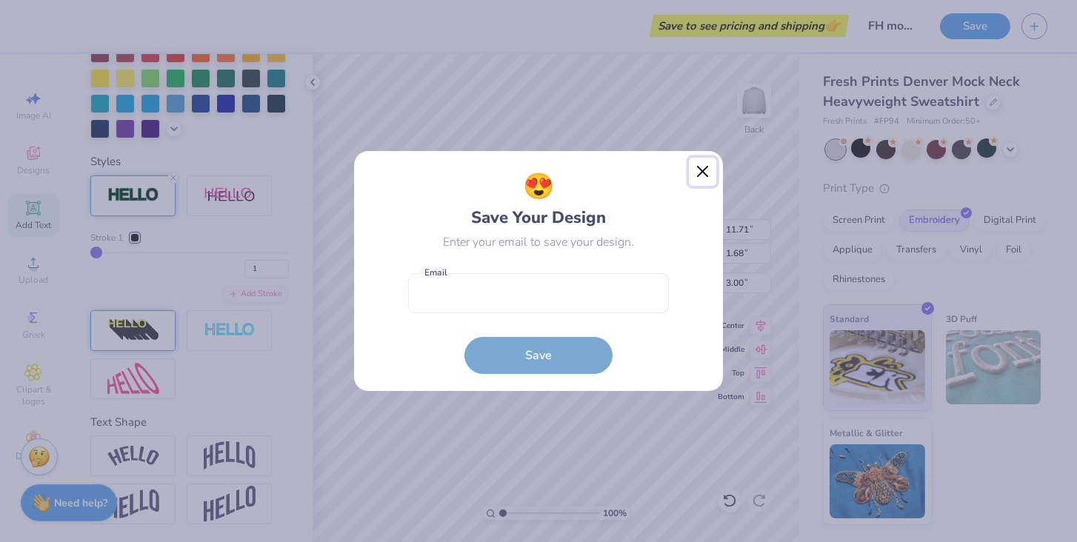
click at [698, 173] on button "Close" at bounding box center [703, 172] width 28 height 28
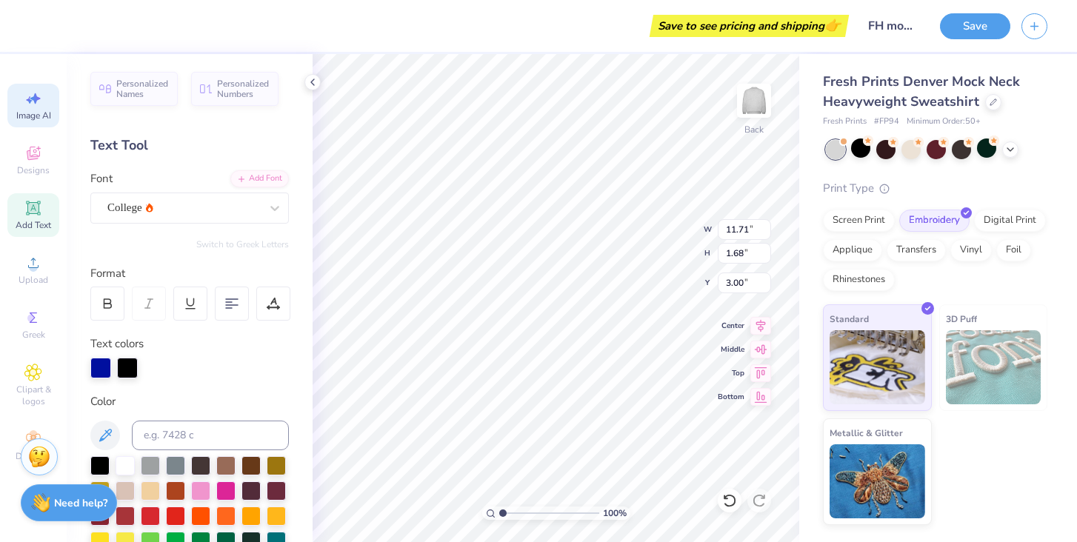
click at [25, 91] on icon at bounding box center [33, 99] width 18 height 18
select select "4"
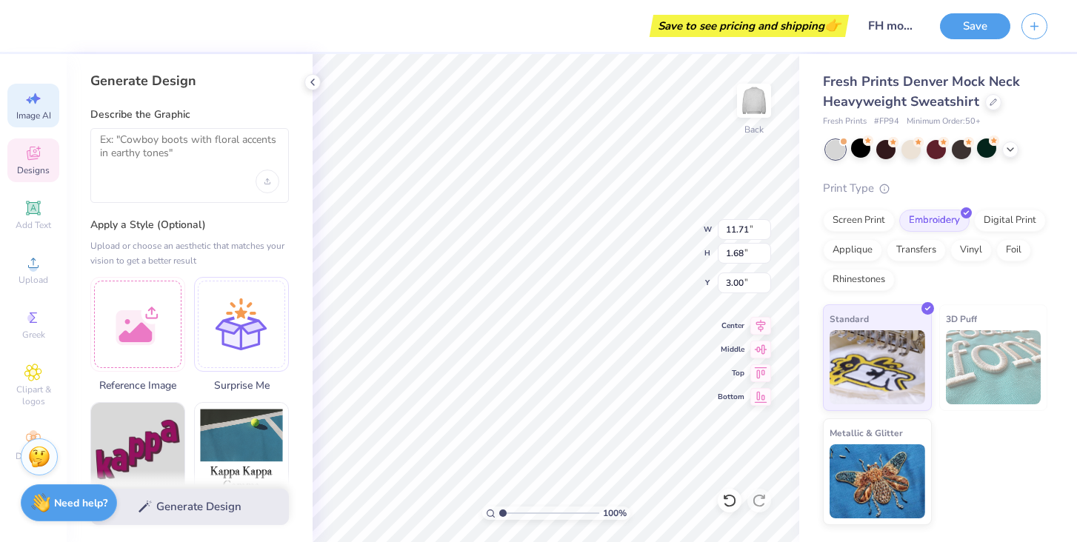
click at [24, 158] on icon at bounding box center [33, 153] width 18 height 18
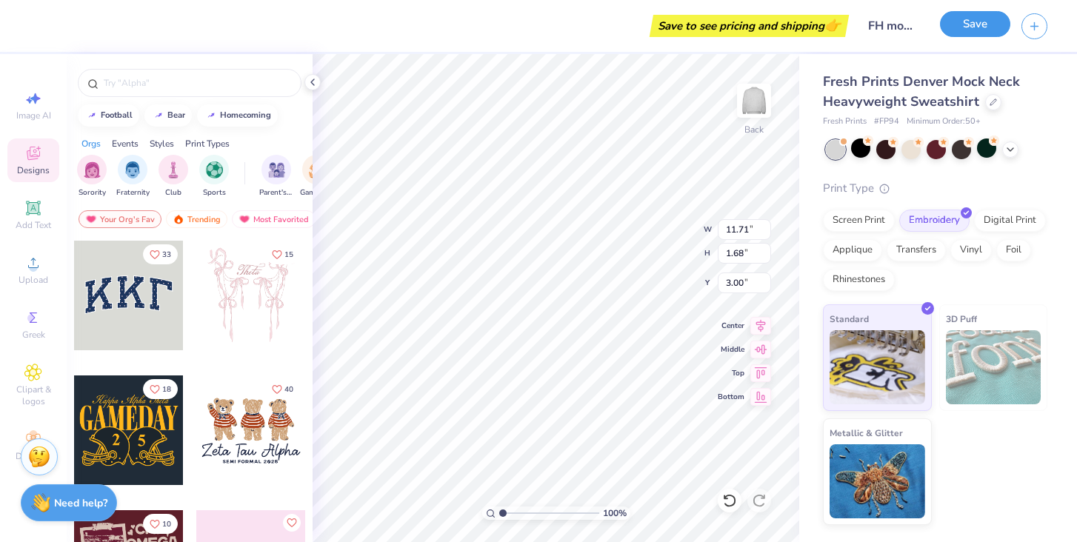
click at [955, 21] on button "Save" at bounding box center [975, 24] width 70 height 26
